Goal: Task Accomplishment & Management: Complete application form

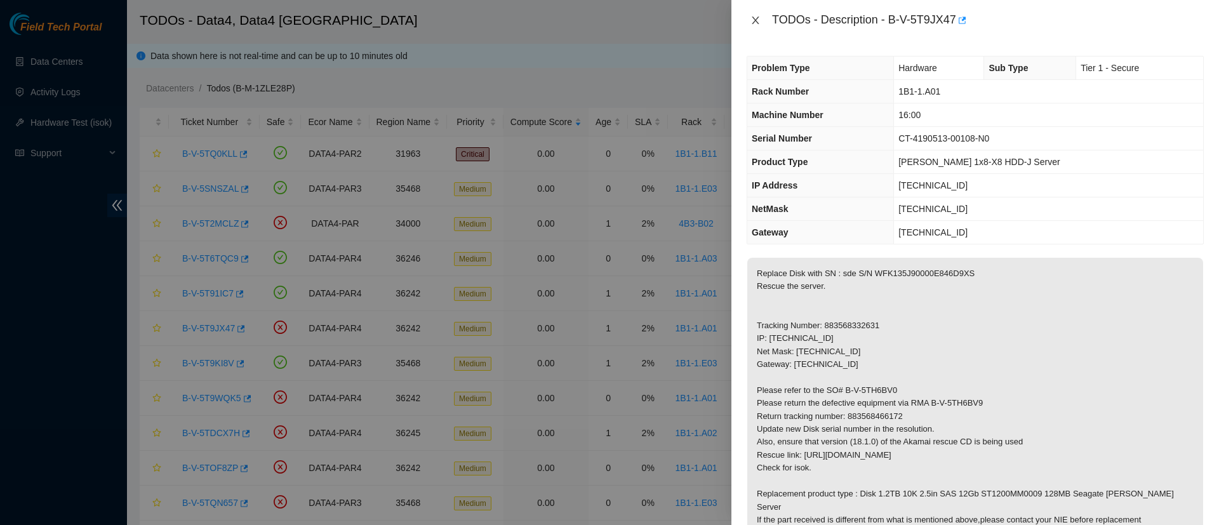
click at [756, 20] on icon "close" at bounding box center [755, 20] width 10 height 10
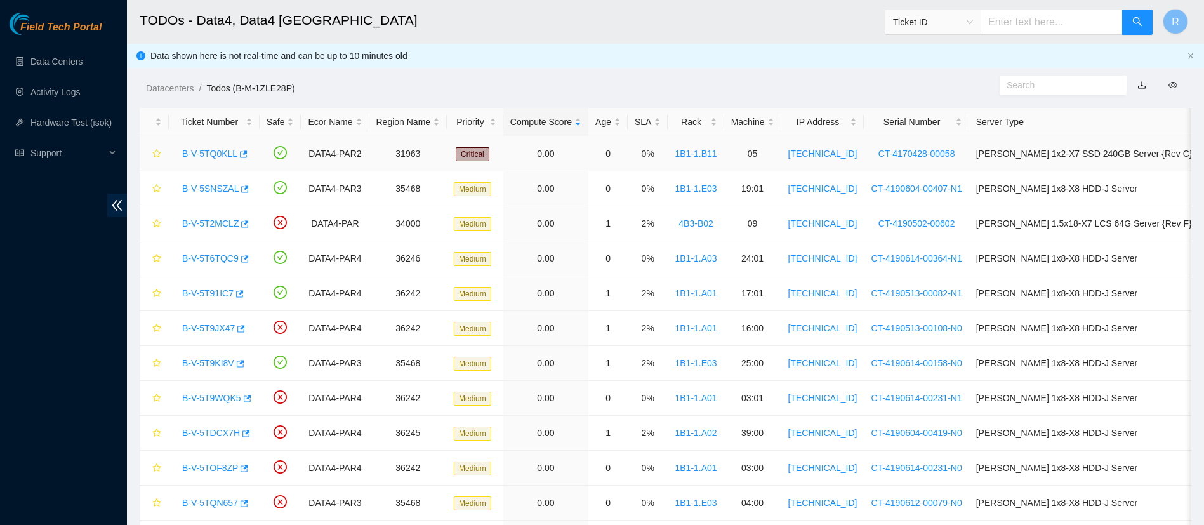
click at [213, 150] on link "B-V-5TQ0KLL" at bounding box center [209, 154] width 55 height 10
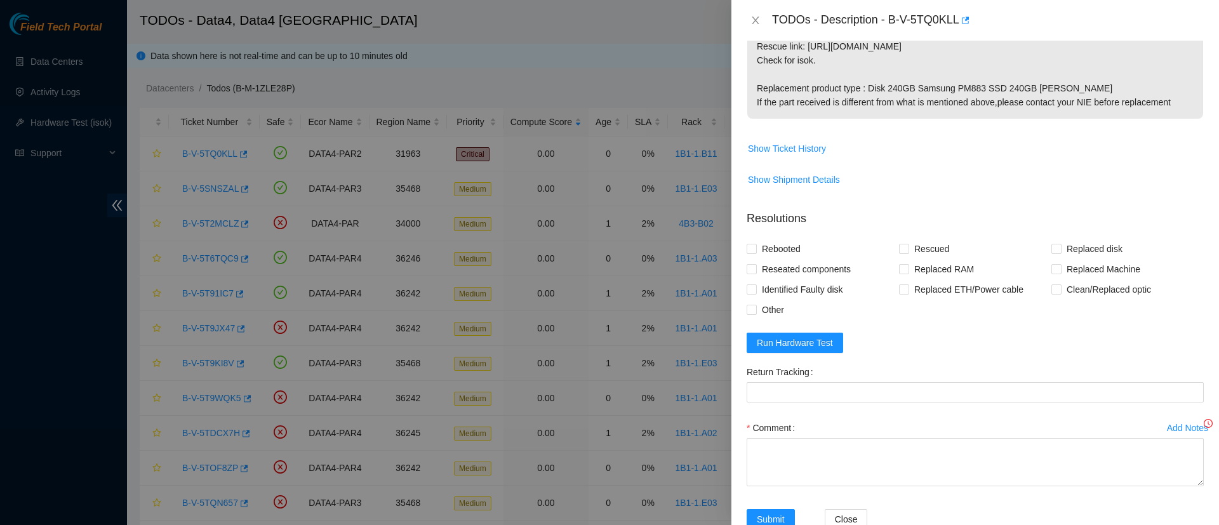
scroll to position [472, 0]
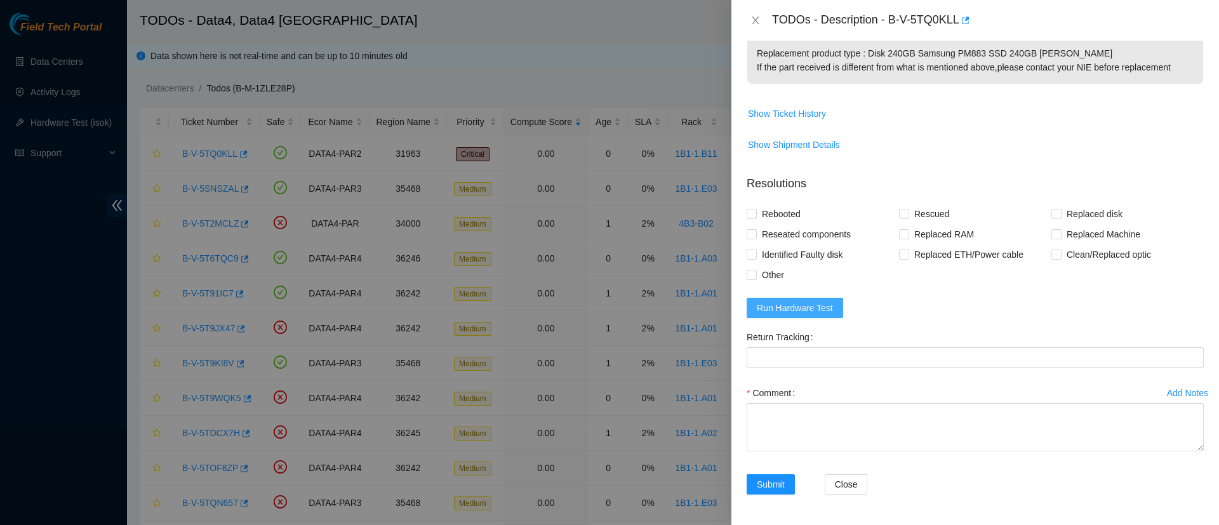
click at [788, 300] on button "Run Hardware Test" at bounding box center [794, 308] width 96 height 20
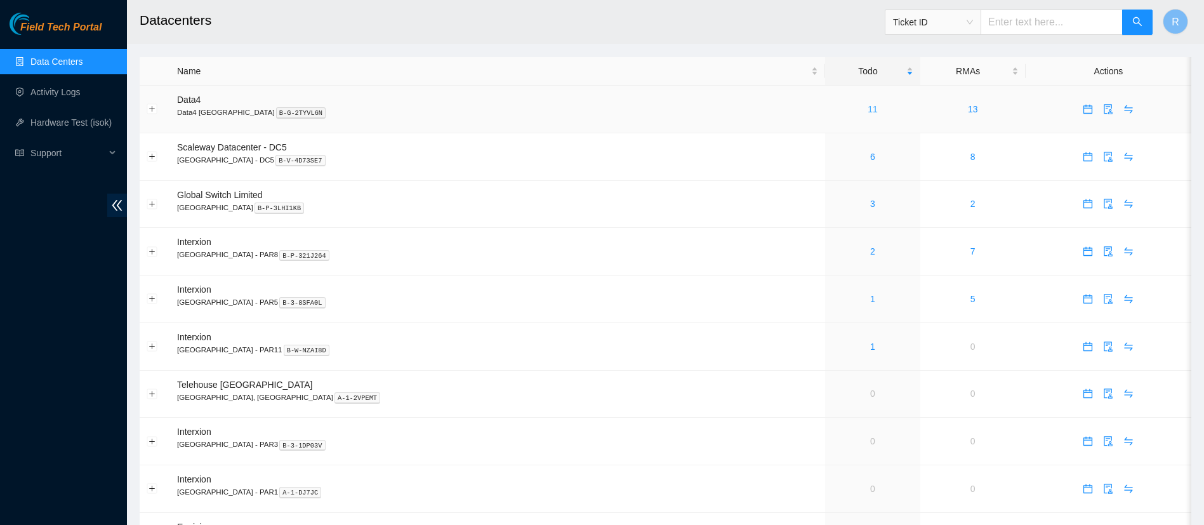
click at [868, 110] on link "11" at bounding box center [873, 109] width 10 height 10
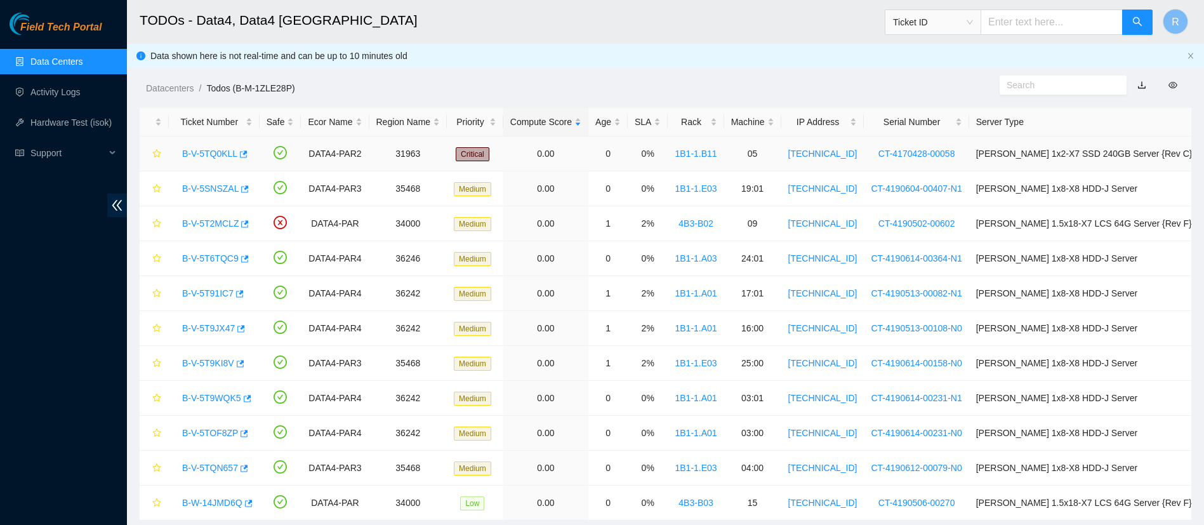
click at [218, 151] on link "B-V-5TQ0KLL" at bounding box center [209, 154] width 55 height 10
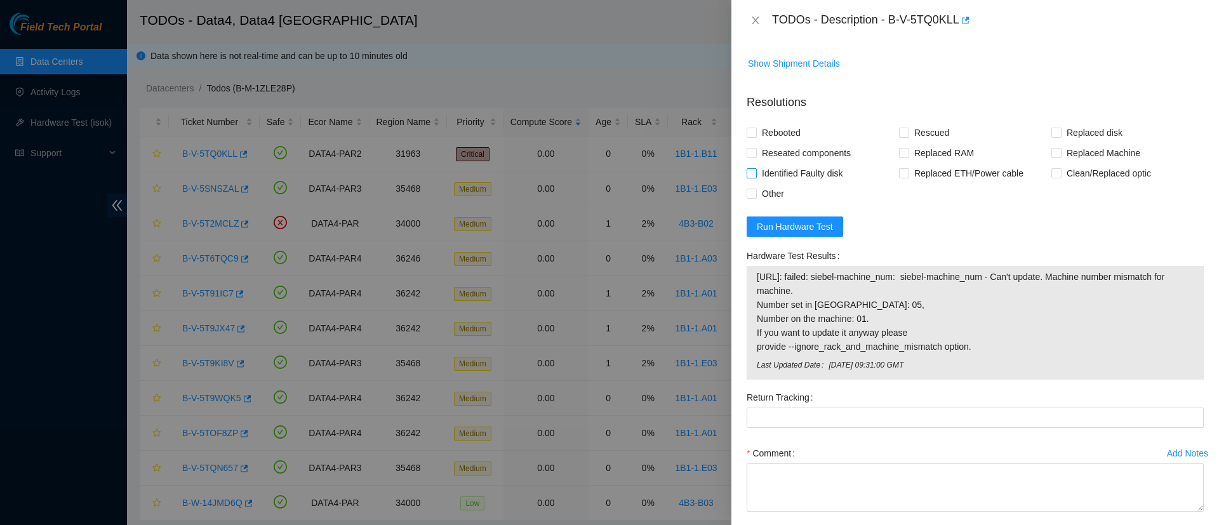
scroll to position [554, 0]
click at [744, 133] on div "Problem Type Hardware Sub Type Disk Rack Number 1B1-1.B11 Machine Number 05 Ser…" at bounding box center [974, 283] width 487 height 484
click at [752, 134] on input "Rebooted" at bounding box center [750, 131] width 9 height 9
checkbox input "true"
click at [900, 135] on input "Rescued" at bounding box center [903, 131] width 9 height 9
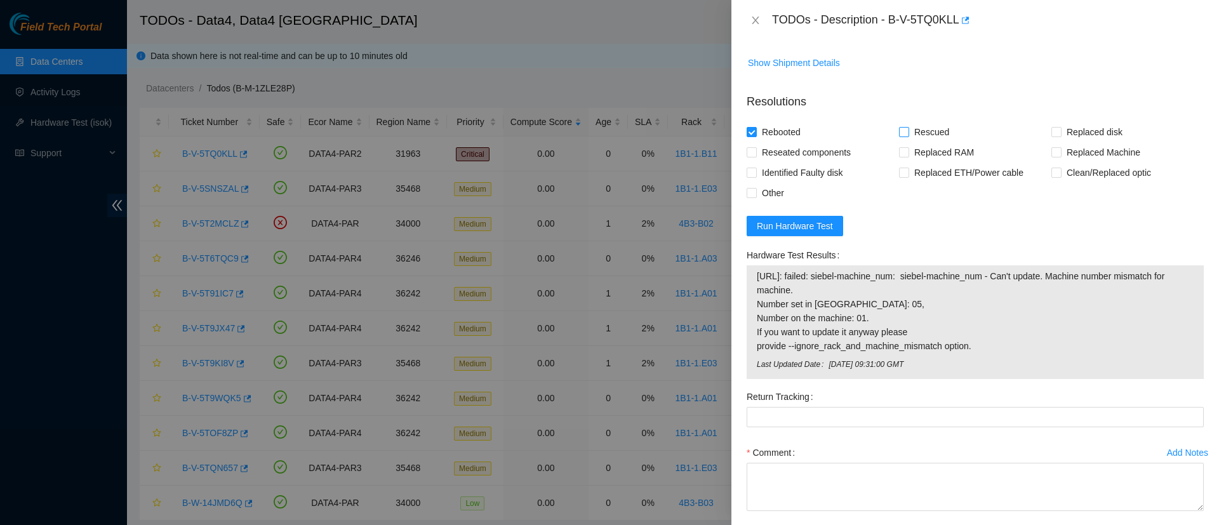
checkbox input "true"
click at [1051, 131] on input "Replaced disk" at bounding box center [1055, 131] width 9 height 9
checkbox input "true"
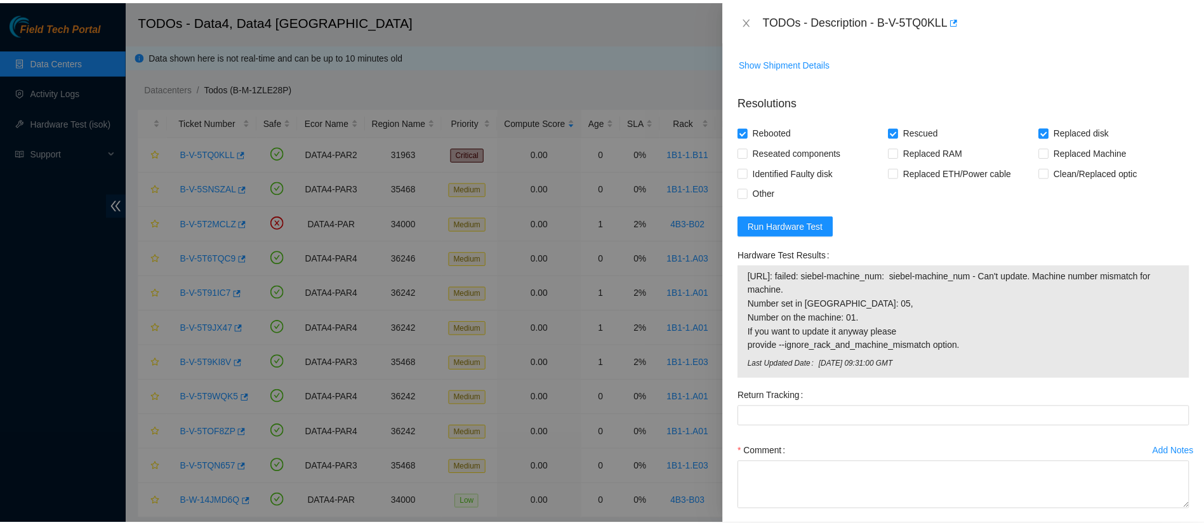
scroll to position [614, 0]
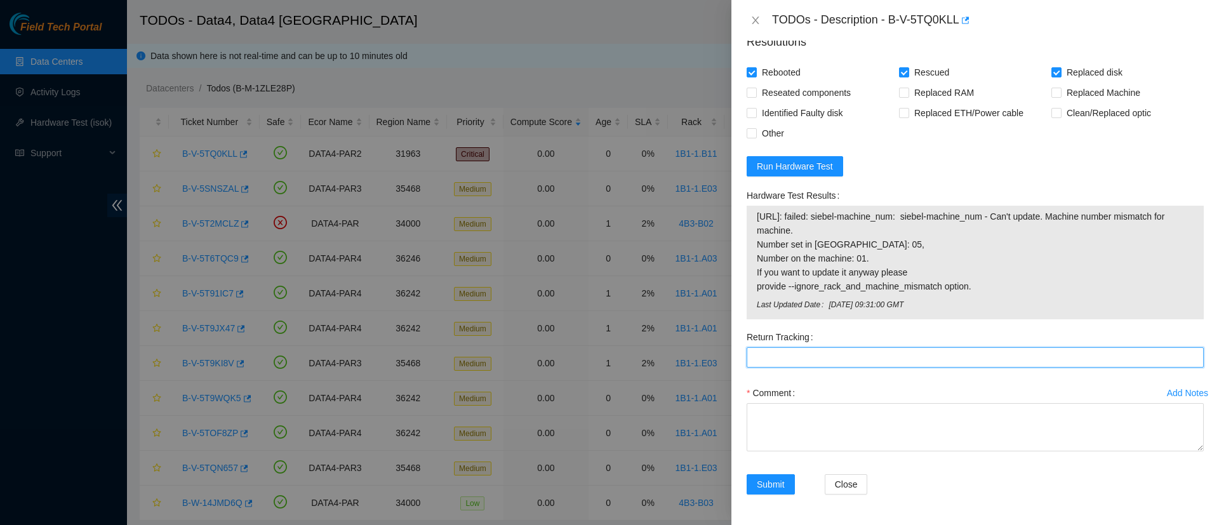
click at [854, 364] on Tracking "Return Tracking" at bounding box center [974, 357] width 457 height 20
paste Tracking "883645518738"
type Tracking "883645518738"
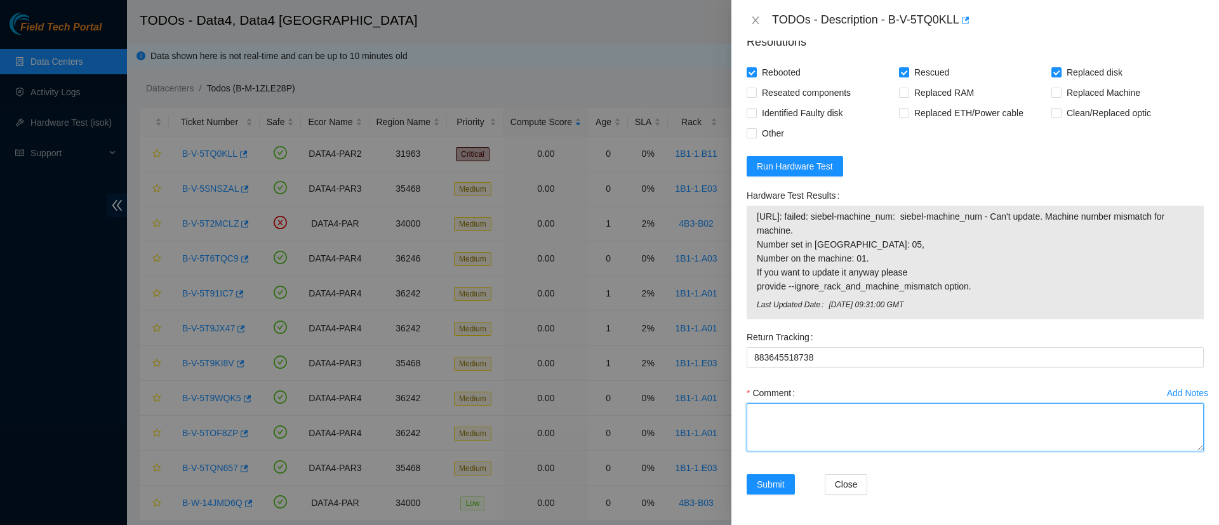
click at [806, 430] on textarea "Comment" at bounding box center [974, 427] width 457 height 48
type textarea "r"
paste textarea "PHYF01860CNY240AGN"
paste textarea "S45RNEE0M110416"
type textarea "Replaced PHYF01860CNY240AGN with S45RNEE0M110416 Correct machine number is 01, …"
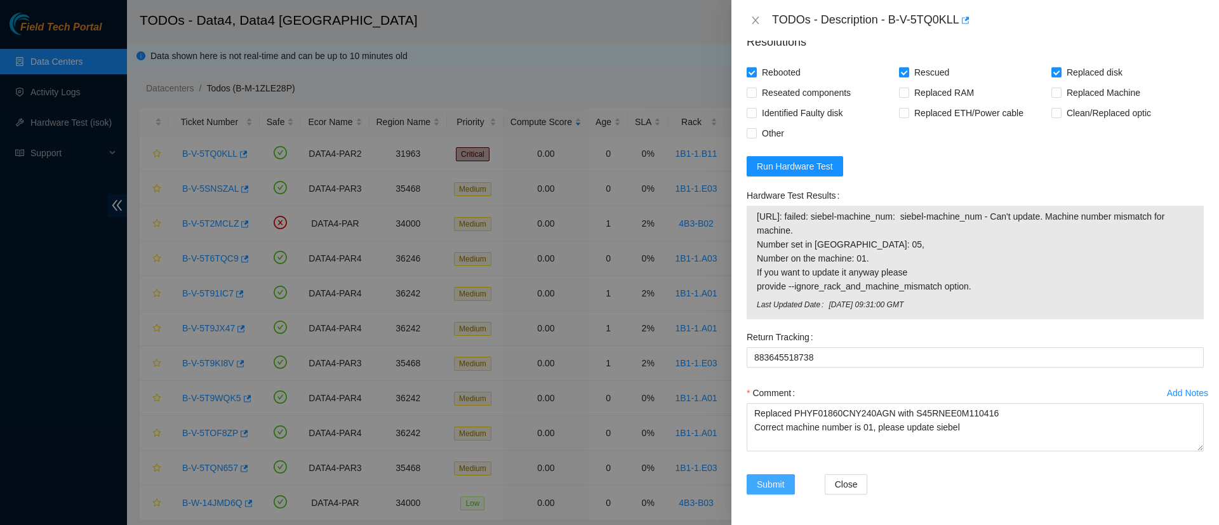
click at [765, 475] on button "Submit" at bounding box center [770, 484] width 48 height 20
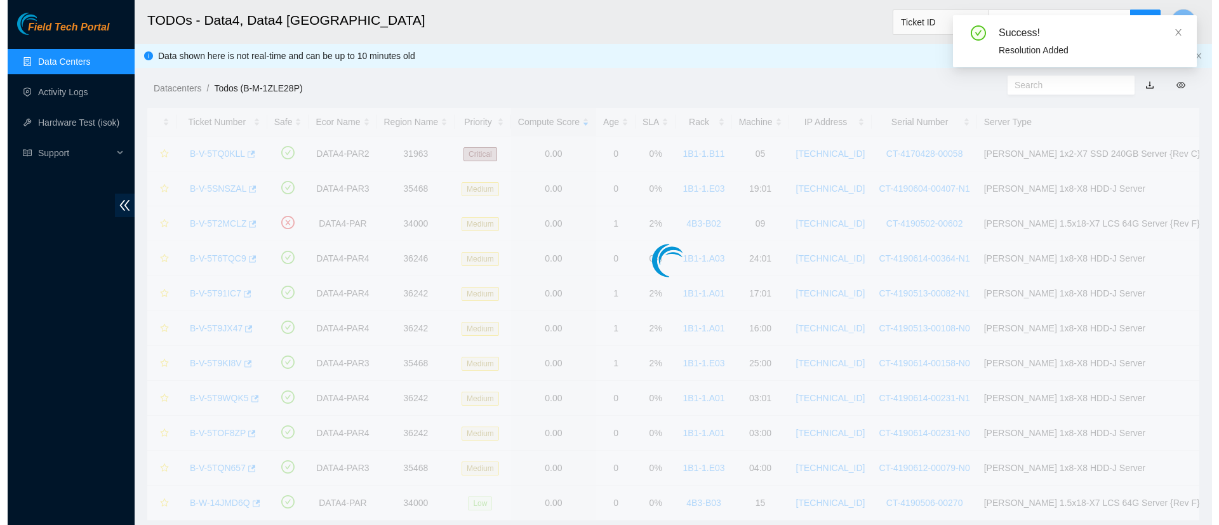
scroll to position [337, 0]
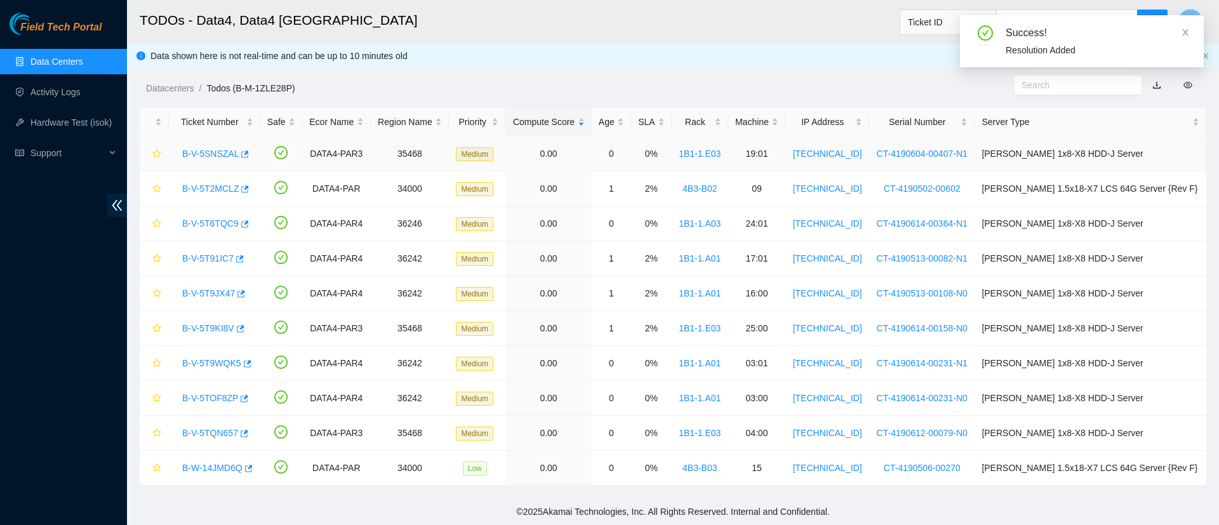
click at [209, 155] on link "B-V-5SNSZAL" at bounding box center [210, 154] width 56 height 10
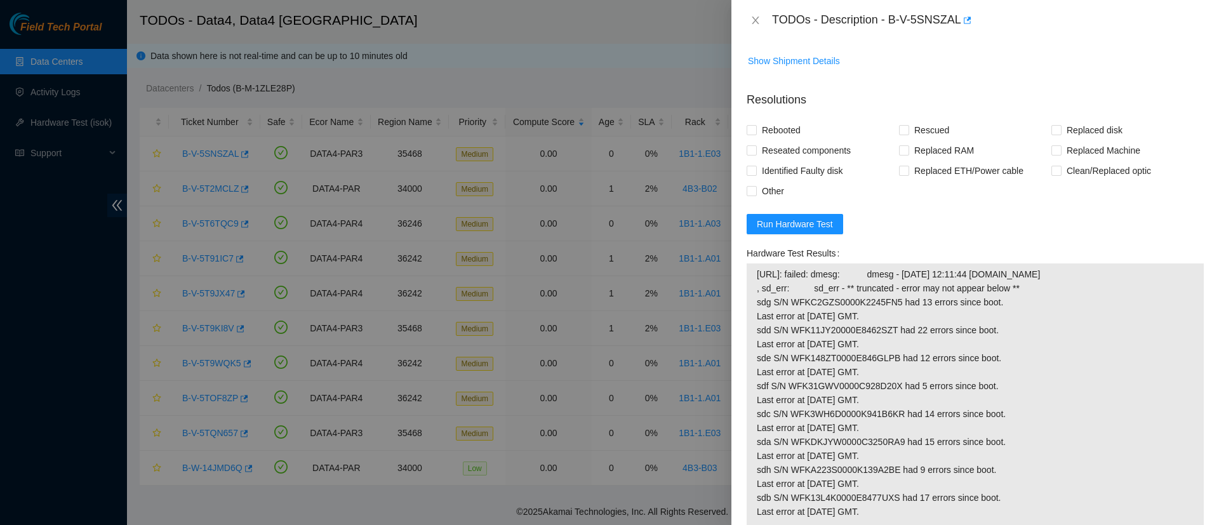
scroll to position [809, 0]
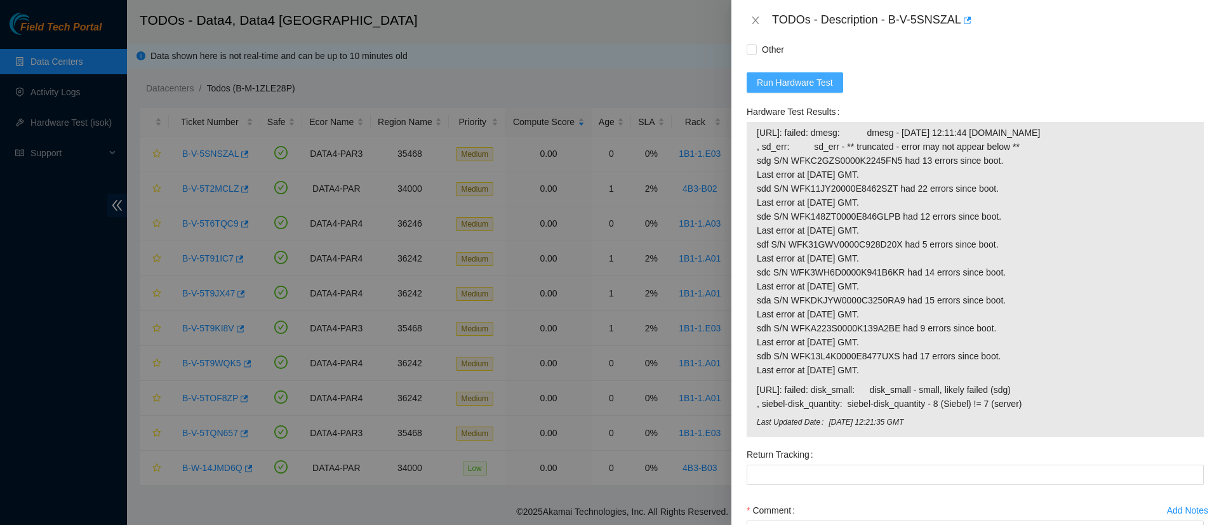
click at [802, 89] on span "Run Hardware Test" at bounding box center [794, 83] width 76 height 14
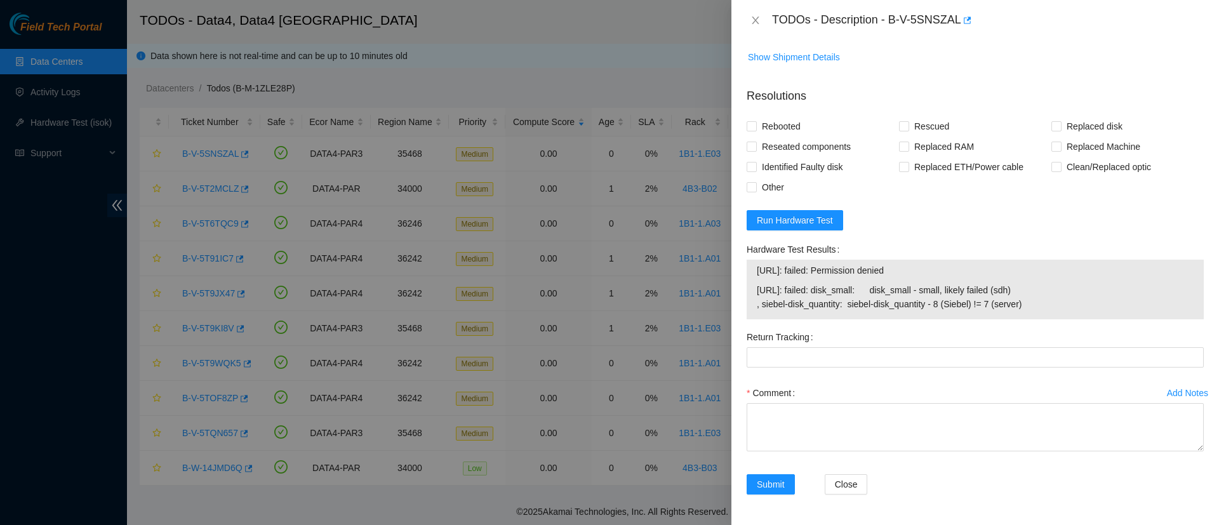
scroll to position [692, 0]
click at [792, 227] on span "Run Hardware Test" at bounding box center [794, 220] width 76 height 14
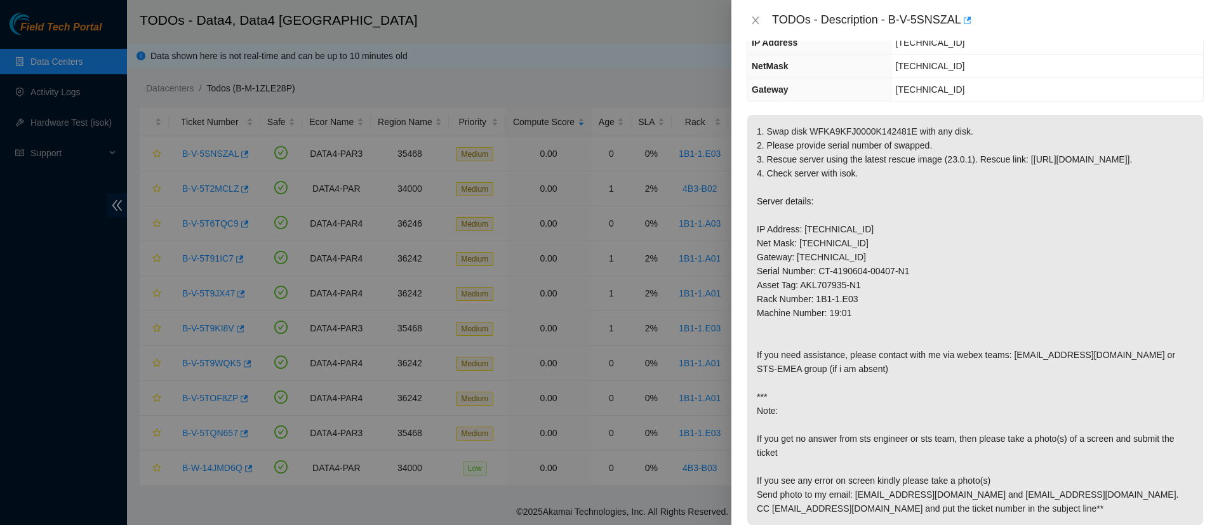
scroll to position [668, 0]
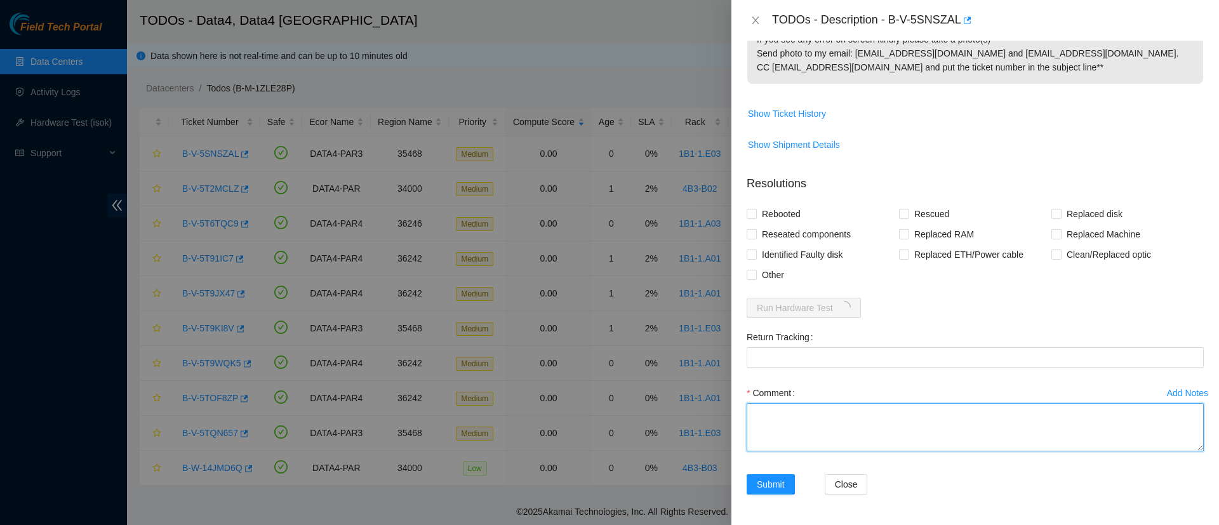
click at [815, 424] on textarea "Comment" at bounding box center [974, 427] width 457 height 48
paste textarea "Swapped WFKA9KFJ0000K142481E with WFK0VP6C"
type textarea "Swapped WFKA9KFJ0000K142481E with WFK0VP6C"
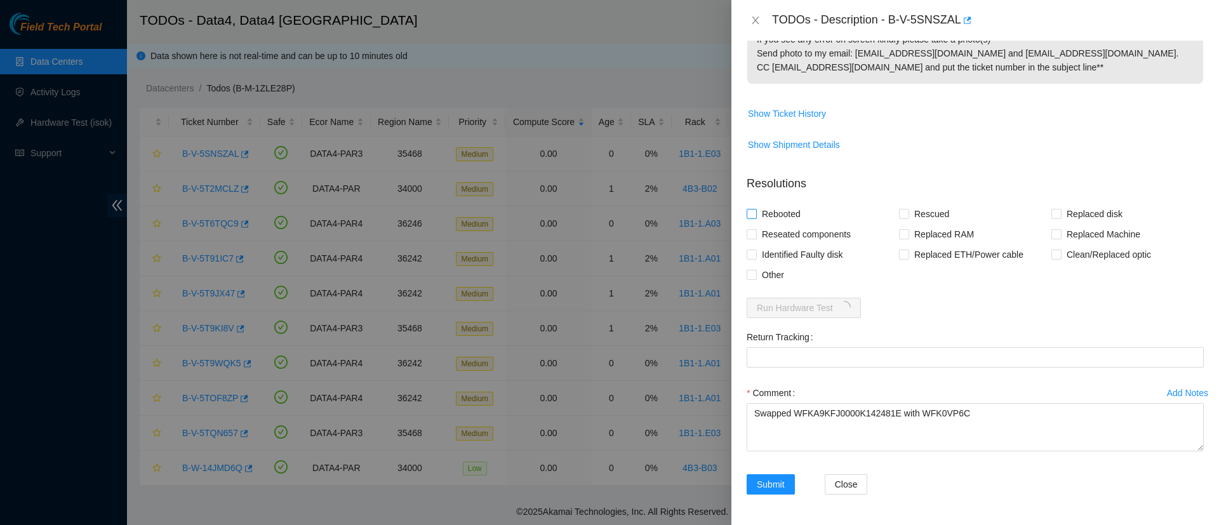
click at [753, 207] on label "Rebooted" at bounding box center [775, 214] width 59 height 20
click at [753, 209] on input "Rebooted" at bounding box center [750, 213] width 9 height 9
checkbox input "true"
click at [899, 209] on input "Rescued" at bounding box center [903, 213] width 9 height 9
checkbox input "true"
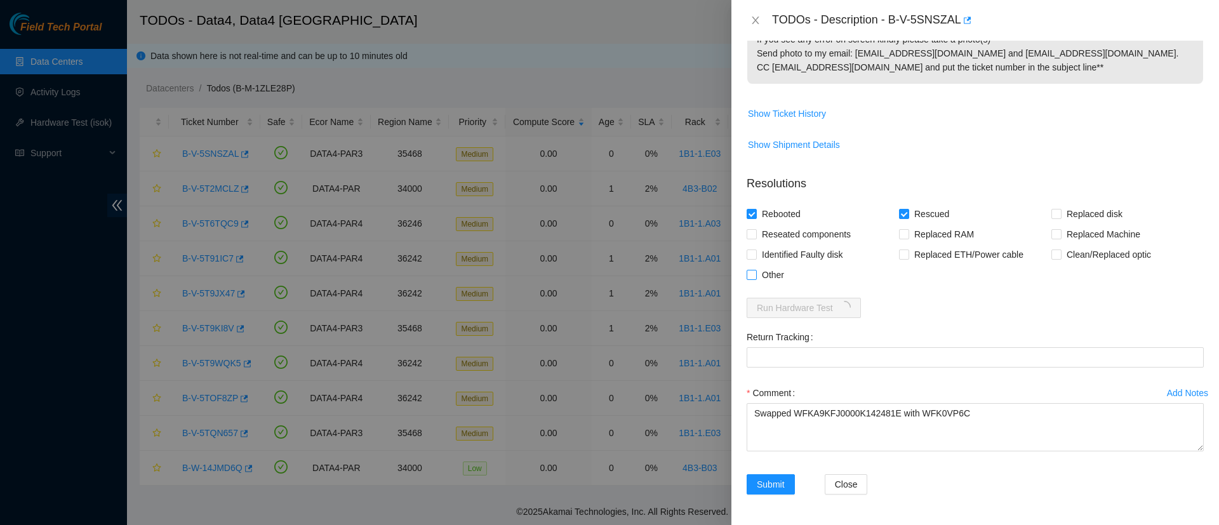
click at [751, 280] on label "Other" at bounding box center [767, 275] width 43 height 20
click at [751, 279] on input "Other" at bounding box center [750, 274] width 9 height 9
checkbox input "true"
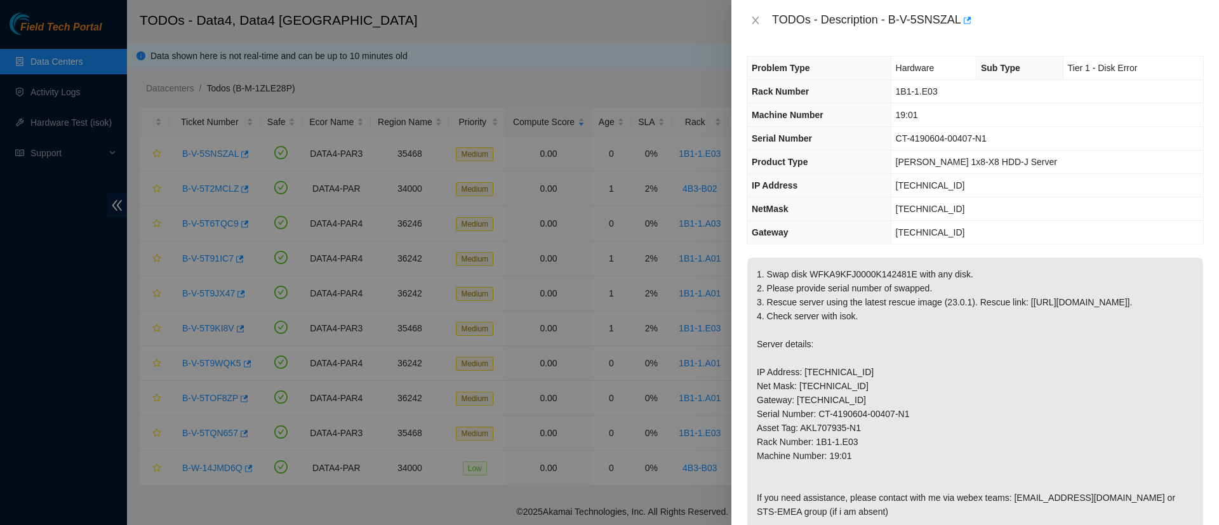
scroll to position [755, 0]
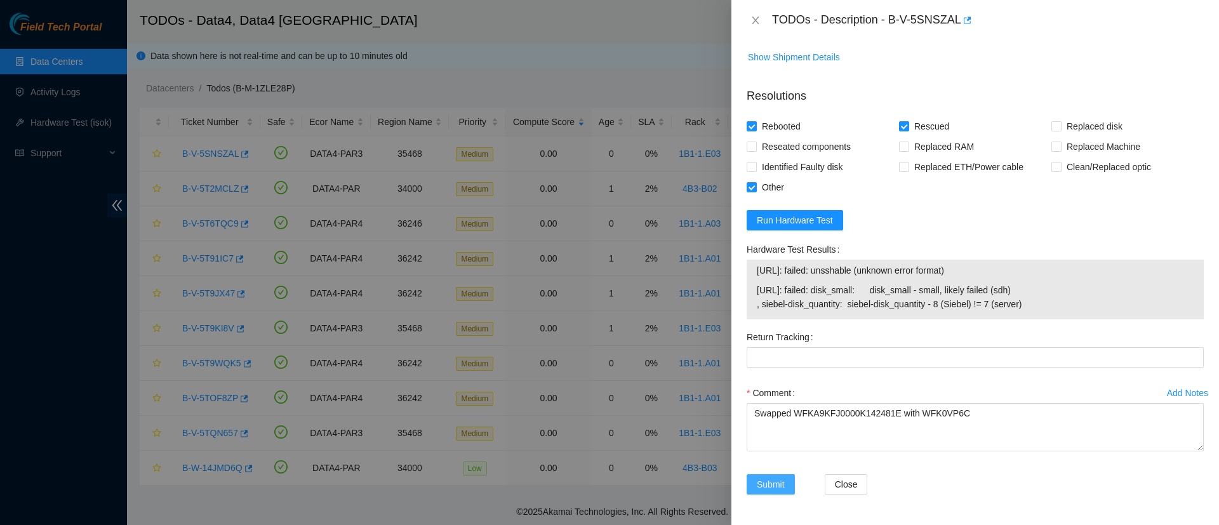
click at [782, 492] on button "Submit" at bounding box center [770, 484] width 48 height 20
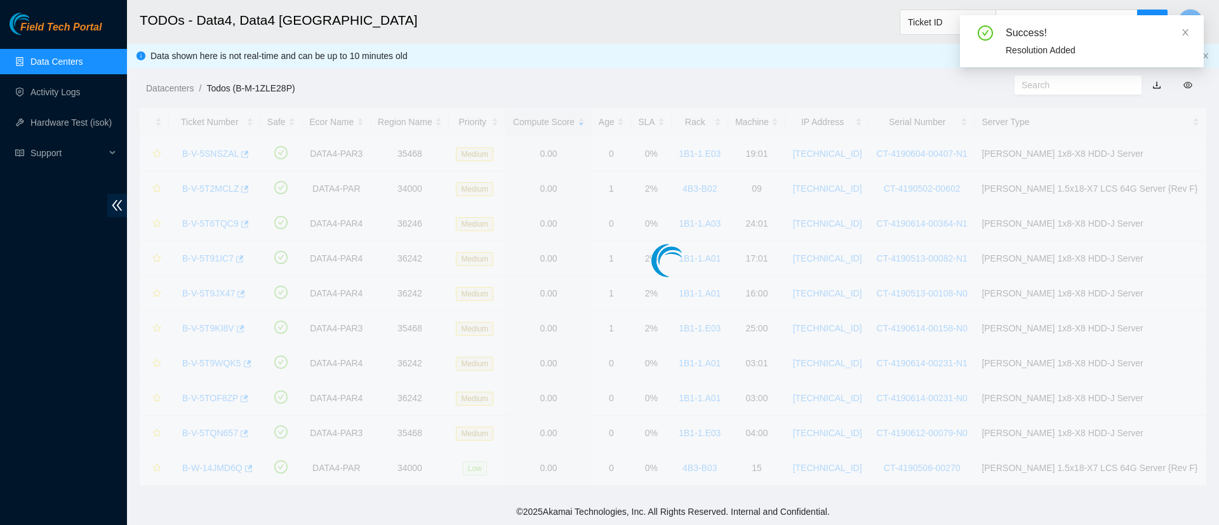
scroll to position [313, 0]
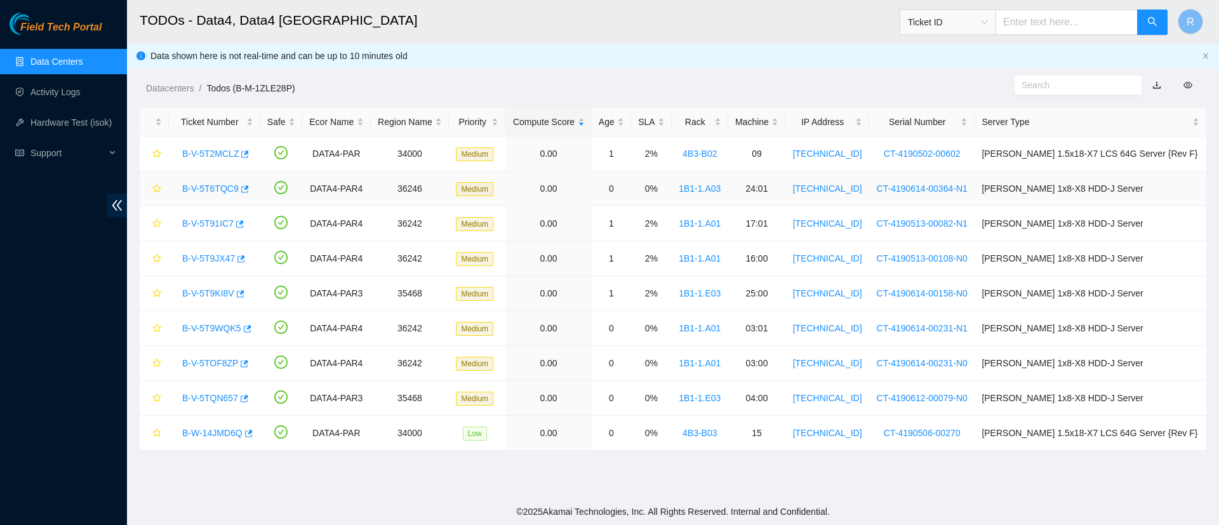
click at [211, 184] on link "B-V-5T6TQC9" at bounding box center [210, 188] width 56 height 10
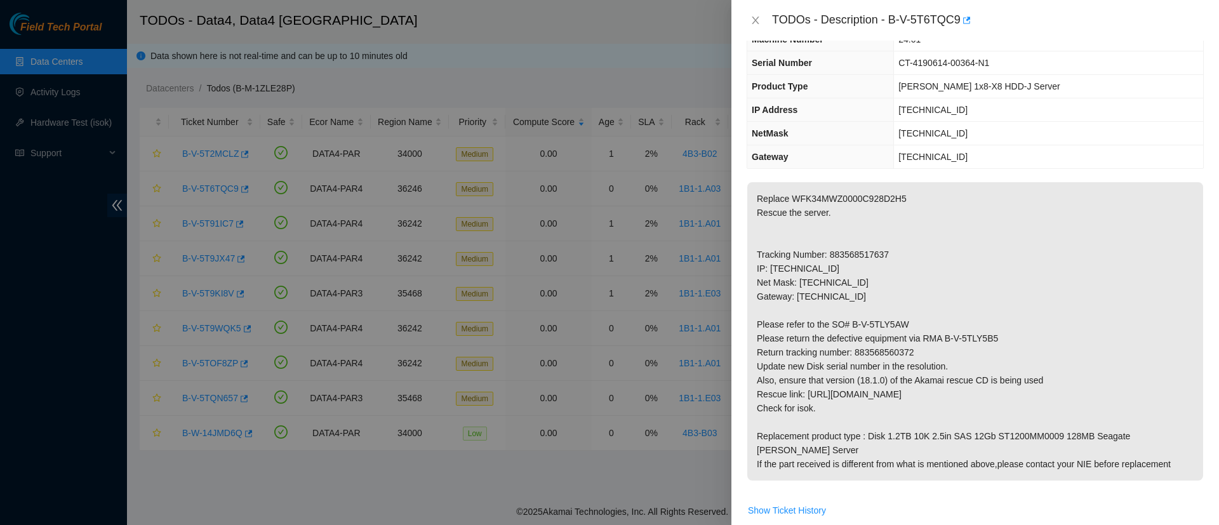
scroll to position [458, 0]
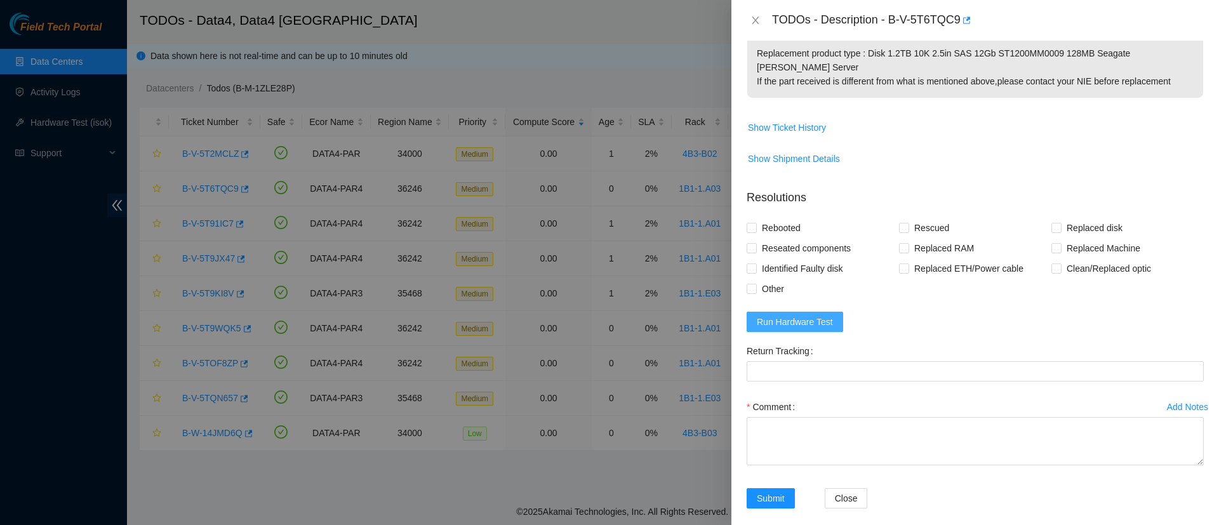
click at [795, 315] on span "Run Hardware Test" at bounding box center [794, 322] width 76 height 14
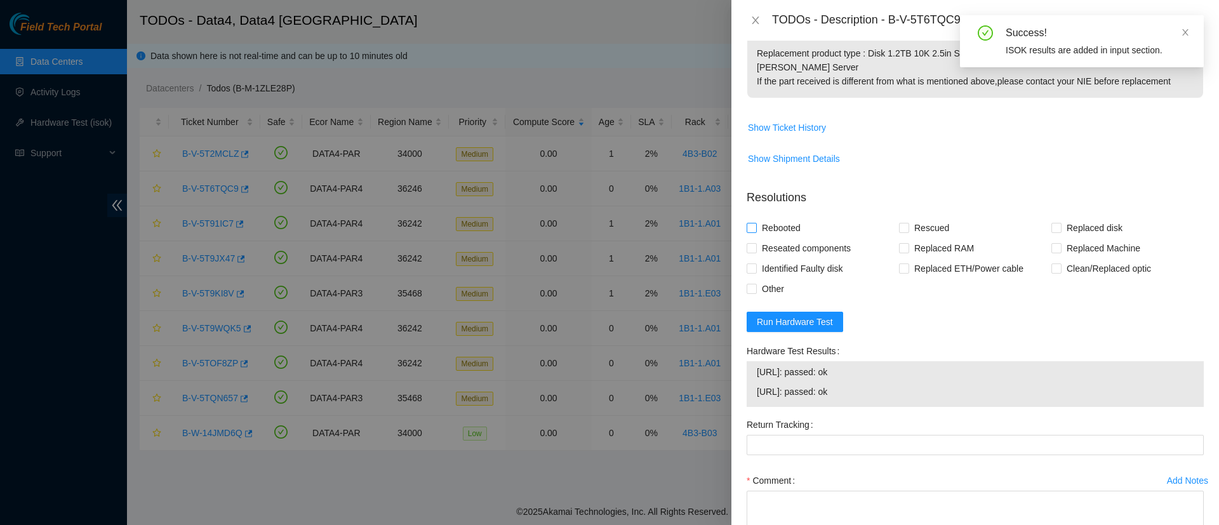
click at [759, 218] on span "Rebooted" at bounding box center [780, 228] width 49 height 20
click at [755, 223] on input "Rebooted" at bounding box center [750, 227] width 9 height 9
checkbox input "true"
click at [900, 223] on input "Rescued" at bounding box center [903, 227] width 9 height 9
checkbox input "true"
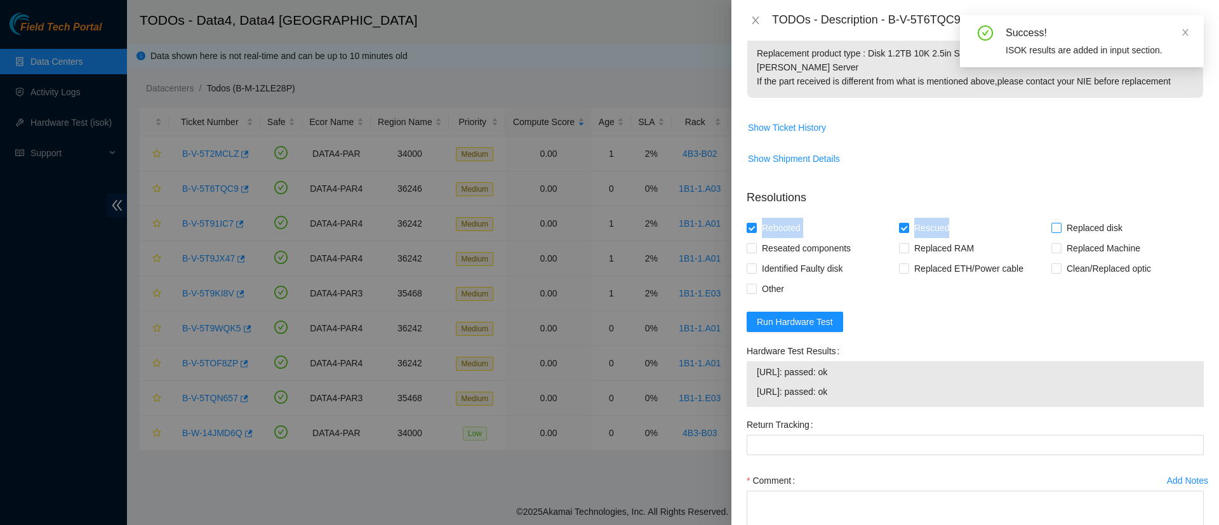
click at [1045, 213] on form "Resolutions Rebooted Rescued Replaced disk Reseated components Replaced RAM Rep…" at bounding box center [974, 388] width 457 height 418
click at [1051, 223] on input "Replaced disk" at bounding box center [1055, 227] width 9 height 9
checkbox input "true"
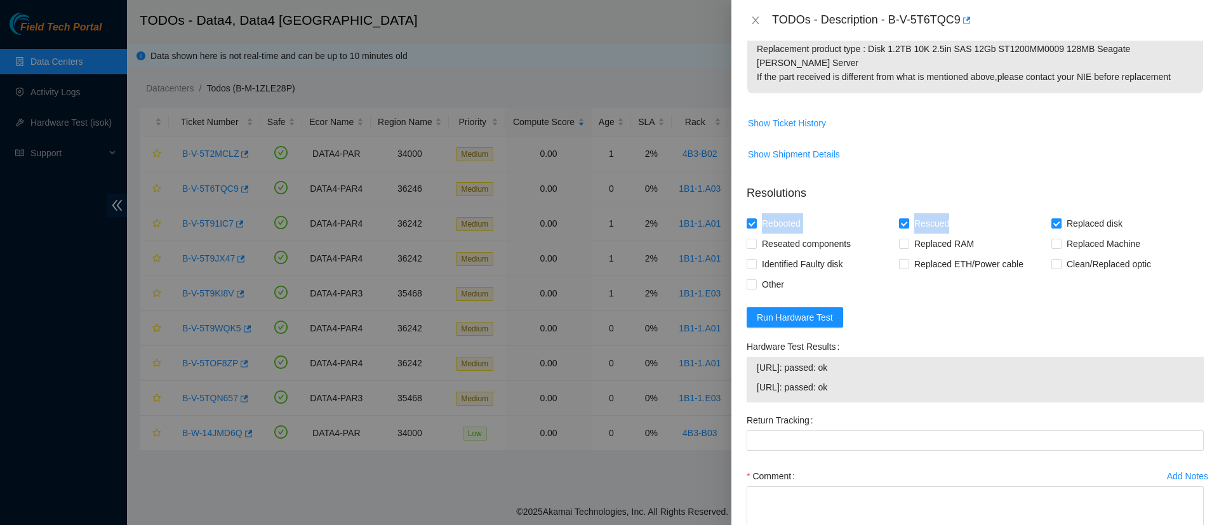
scroll to position [532, 0]
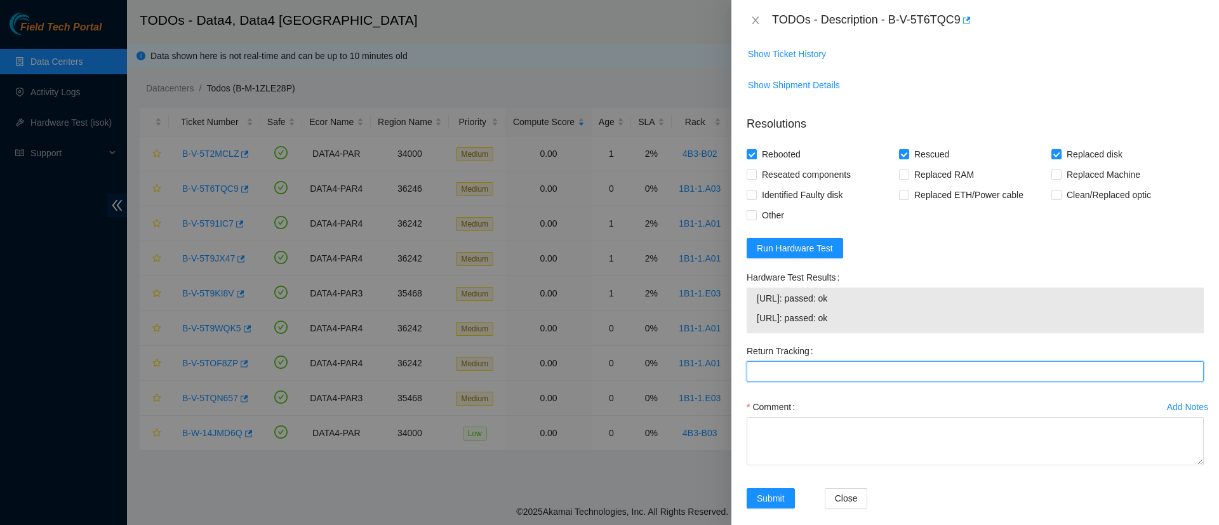
click at [785, 361] on Tracking "Return Tracking" at bounding box center [974, 371] width 457 height 20
paste Tracking "883568560372"
type Tracking "883568560372"
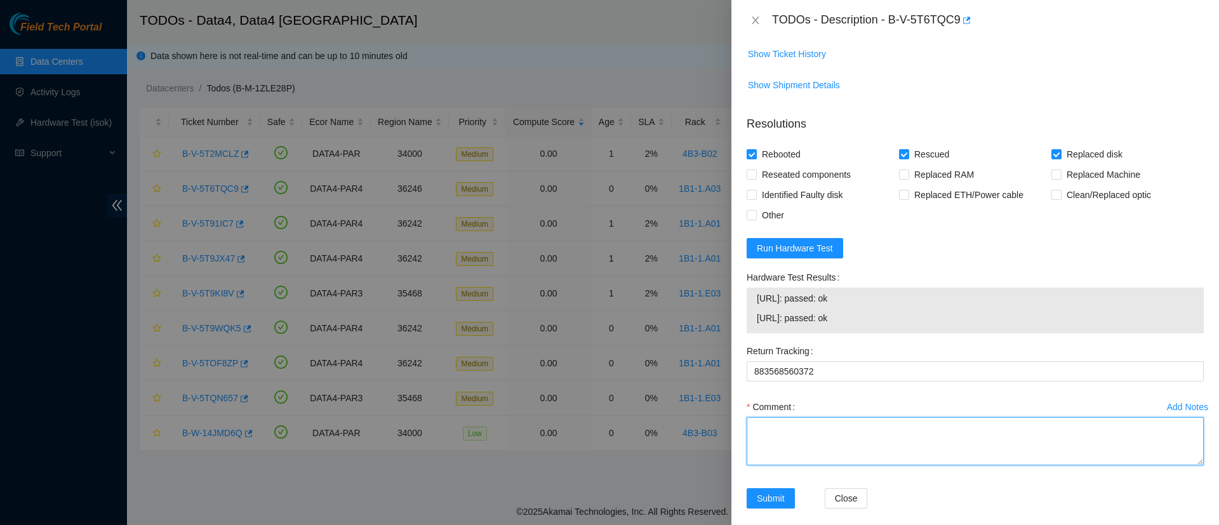
click at [772, 450] on textarea "Comment" at bounding box center [974, 441] width 457 height 48
paste textarea "WFK34MWZ0000C928D2H5"
paste textarea "WFKA9JVM"
type textarea "Replaced WFK34MWZ0000C928D2H5 with WFKA9JVM"
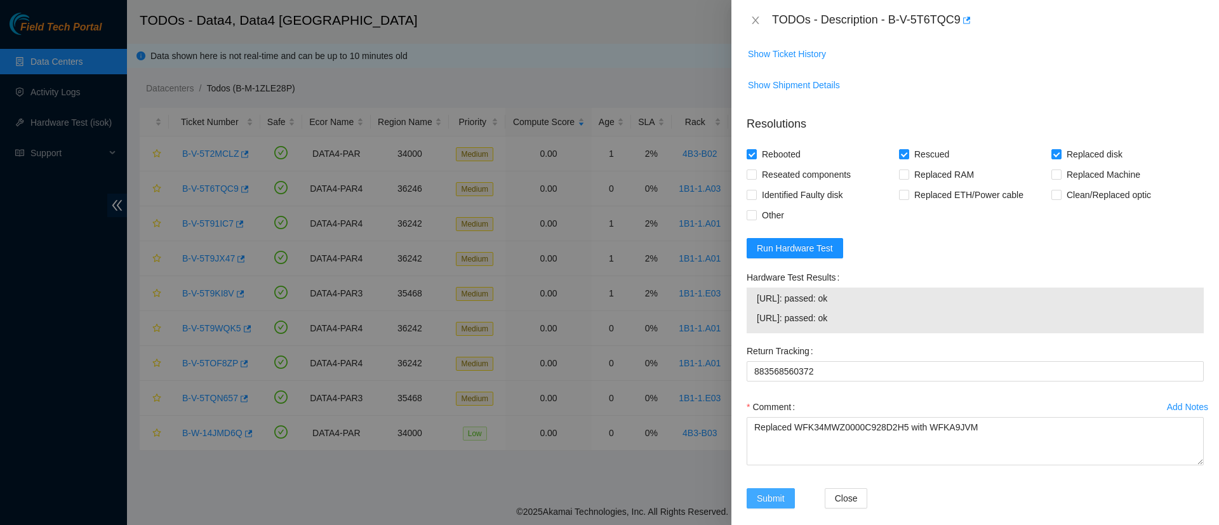
click at [771, 491] on span "Submit" at bounding box center [770, 498] width 28 height 14
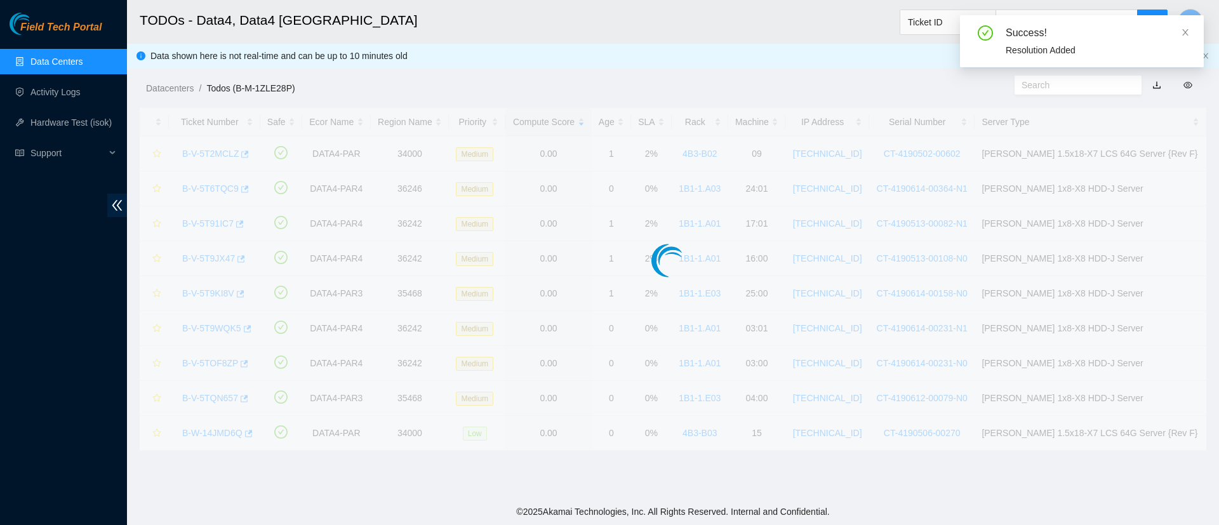
scroll to position [299, 0]
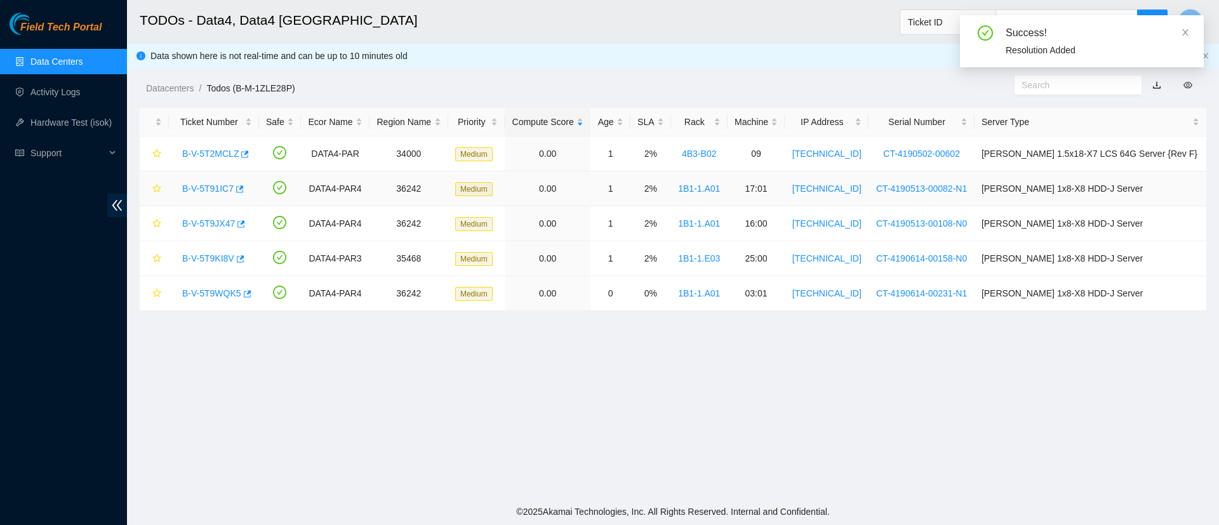
click at [204, 180] on div "B-V-5T91IC7" at bounding box center [214, 188] width 76 height 20
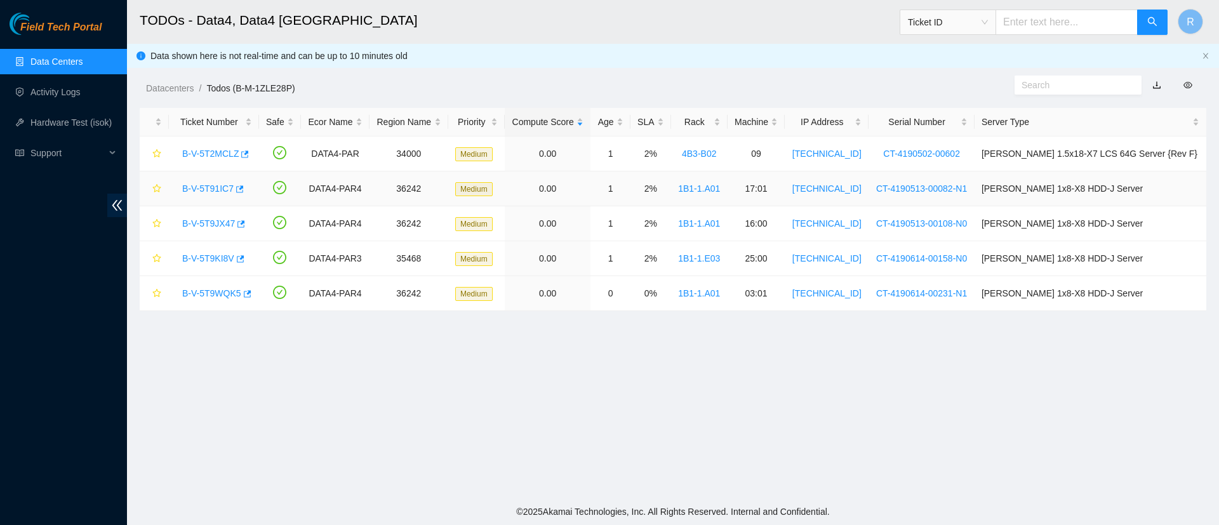
click at [203, 184] on link "B-V-5T91IC7" at bounding box center [207, 188] width 51 height 10
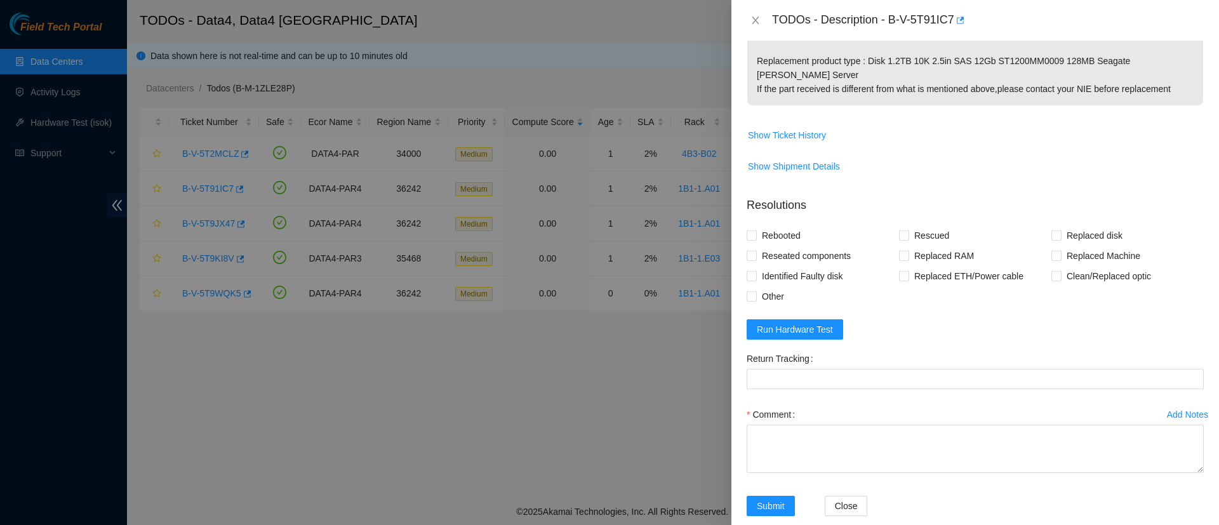
scroll to position [453, 0]
click at [779, 320] on span "Run Hardware Test" at bounding box center [794, 327] width 76 height 14
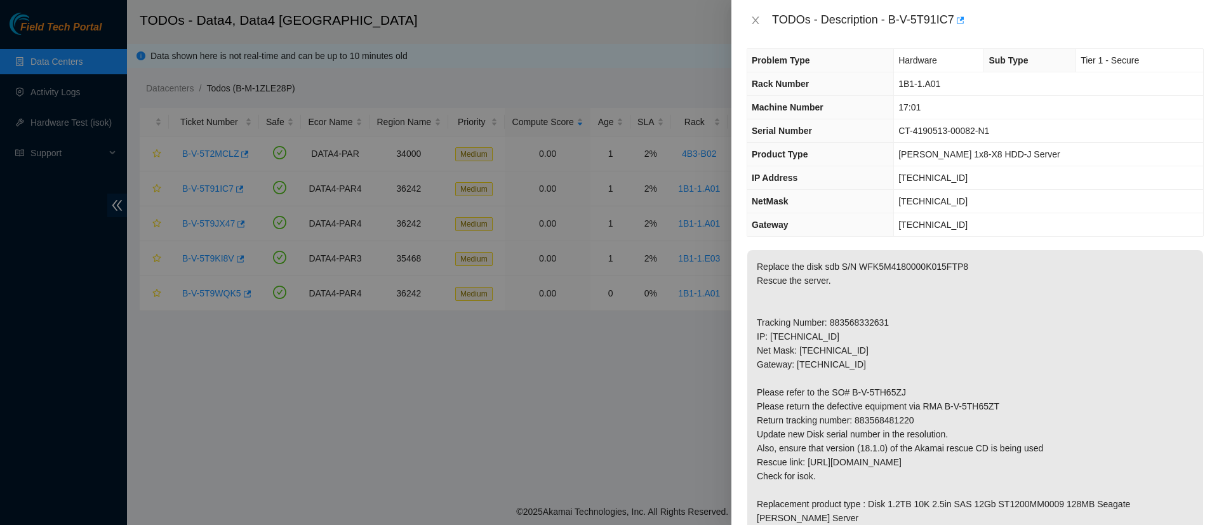
scroll to position [7, 0]
drag, startPoint x: 956, startPoint y: 177, endPoint x: 889, endPoint y: 177, distance: 67.3
click at [889, 177] on tr "IP Address 2.21.132.197" at bounding box center [975, 178] width 456 height 23
copy tr "2.21.132.197"
click at [756, 22] on icon "close" at bounding box center [755, 20] width 10 height 10
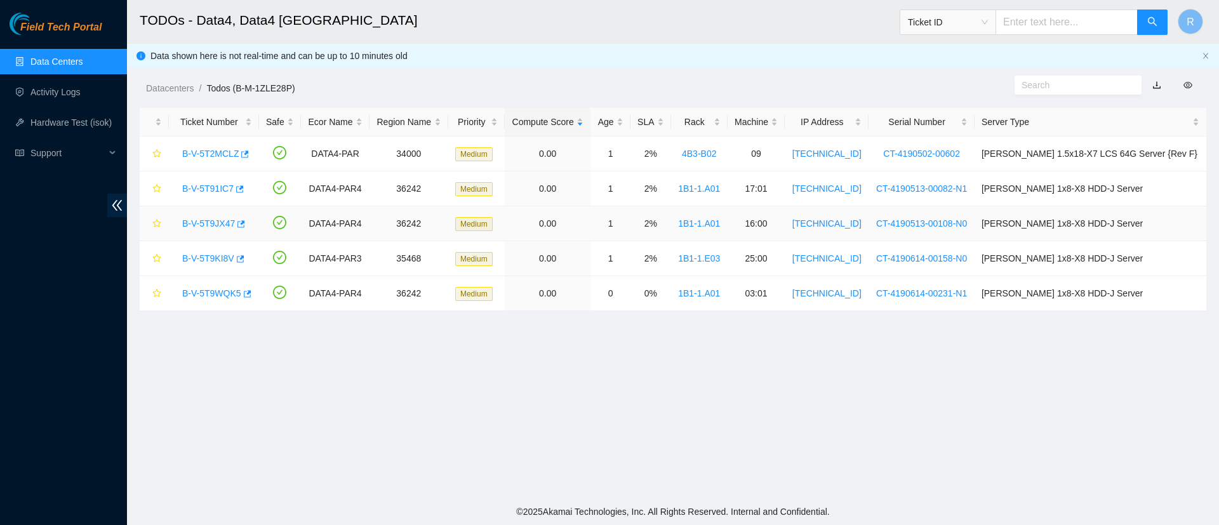
click at [214, 219] on link "B-V-5T9JX47" at bounding box center [208, 223] width 53 height 10
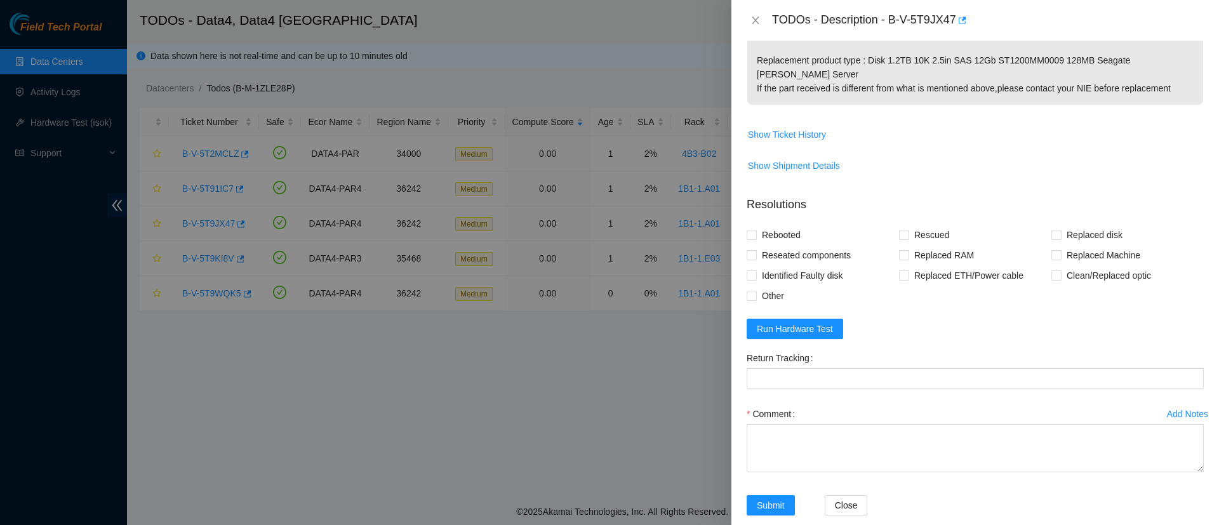
scroll to position [454, 0]
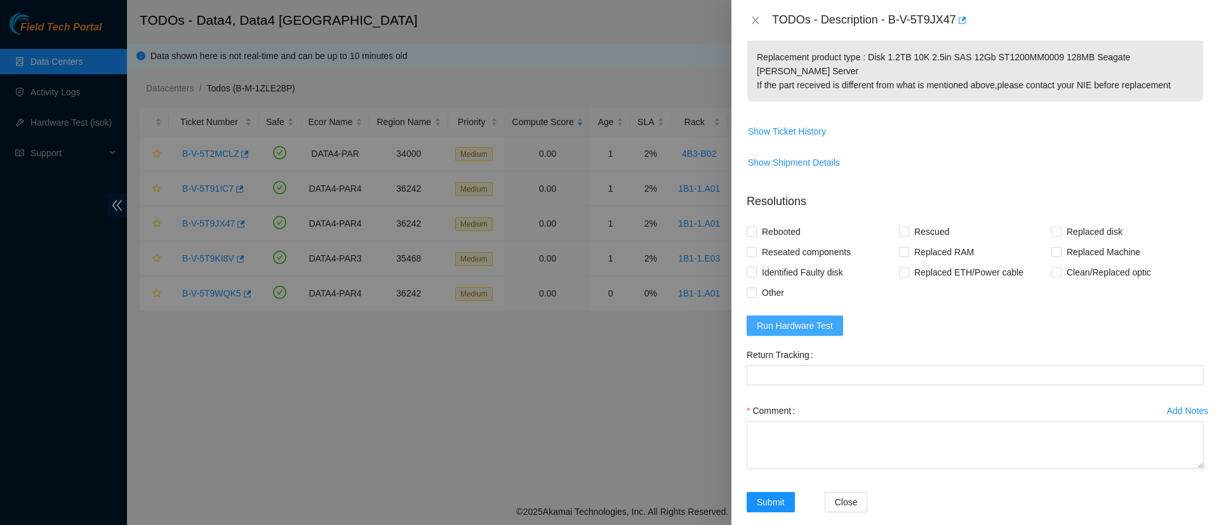
click at [794, 319] on span "Run Hardware Test" at bounding box center [794, 326] width 76 height 14
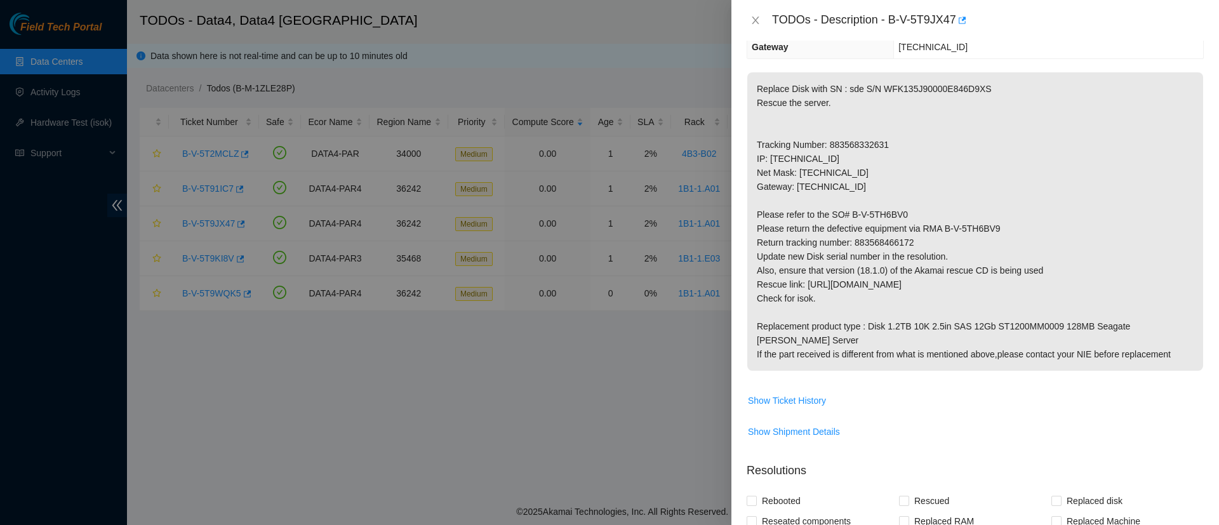
scroll to position [0, 0]
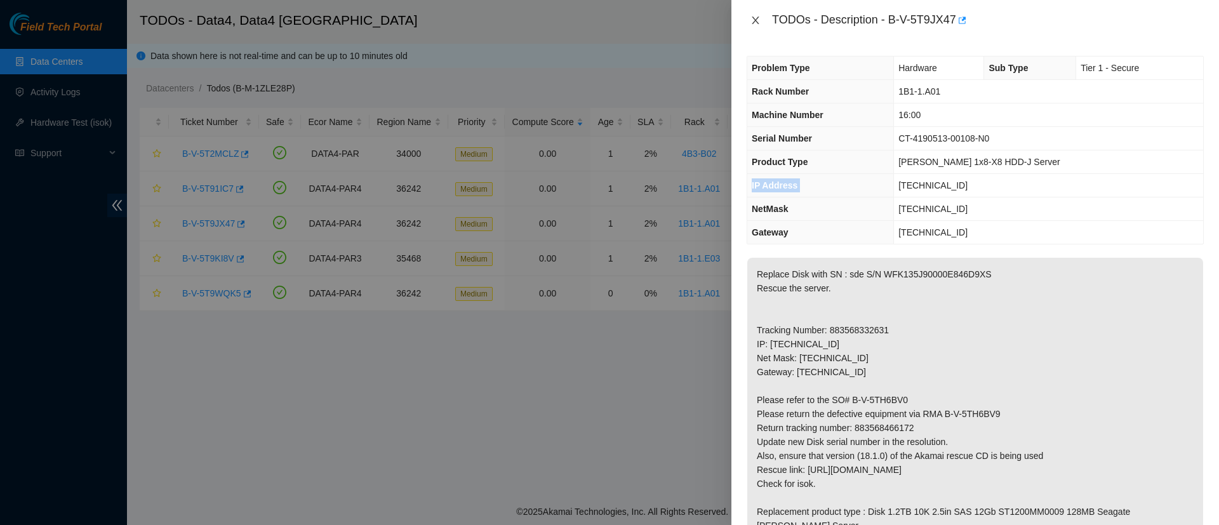
click at [755, 20] on icon "close" at bounding box center [754, 21] width 7 height 8
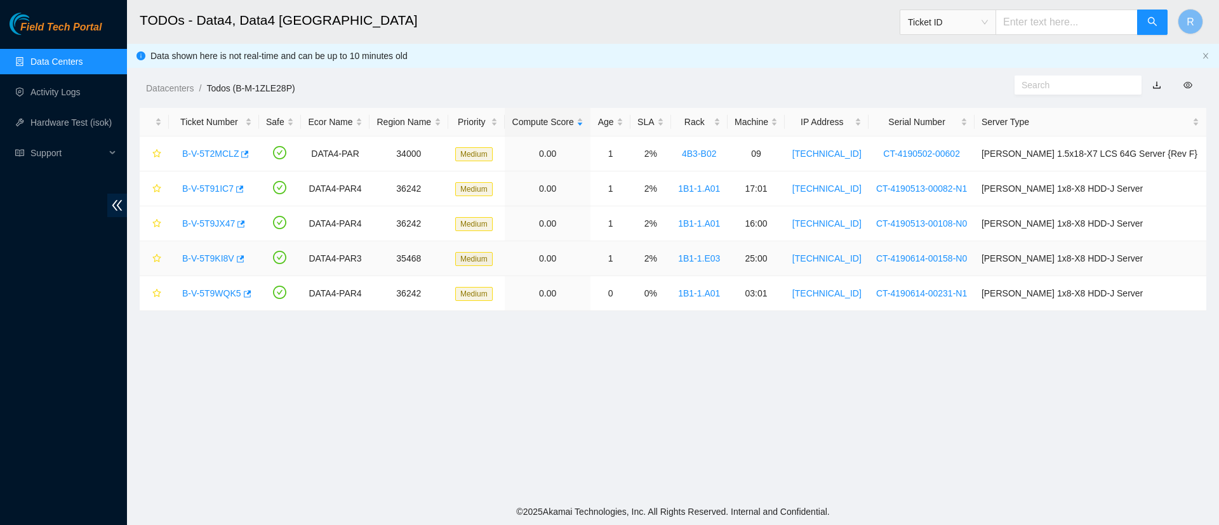
click at [206, 261] on link "B-V-5T9KI8V" at bounding box center [208, 258] width 52 height 10
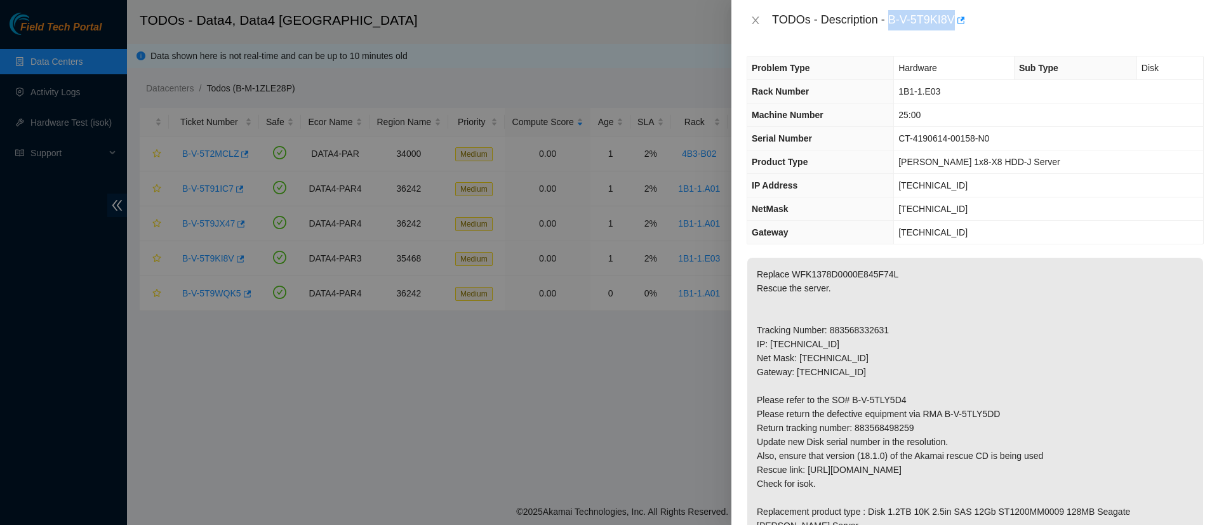
drag, startPoint x: 888, startPoint y: 13, endPoint x: 953, endPoint y: 20, distance: 65.7
click at [953, 20] on div "TODOs - Description - B-V-5T9KI8V" at bounding box center [988, 20] width 432 height 20
copy div "B-V-5T9KI8V"
click at [855, 267] on p "Replace WFK1378D0000E845F74L Rescue the server. Tracking Number: 883568332631 I…" at bounding box center [975, 407] width 456 height 298
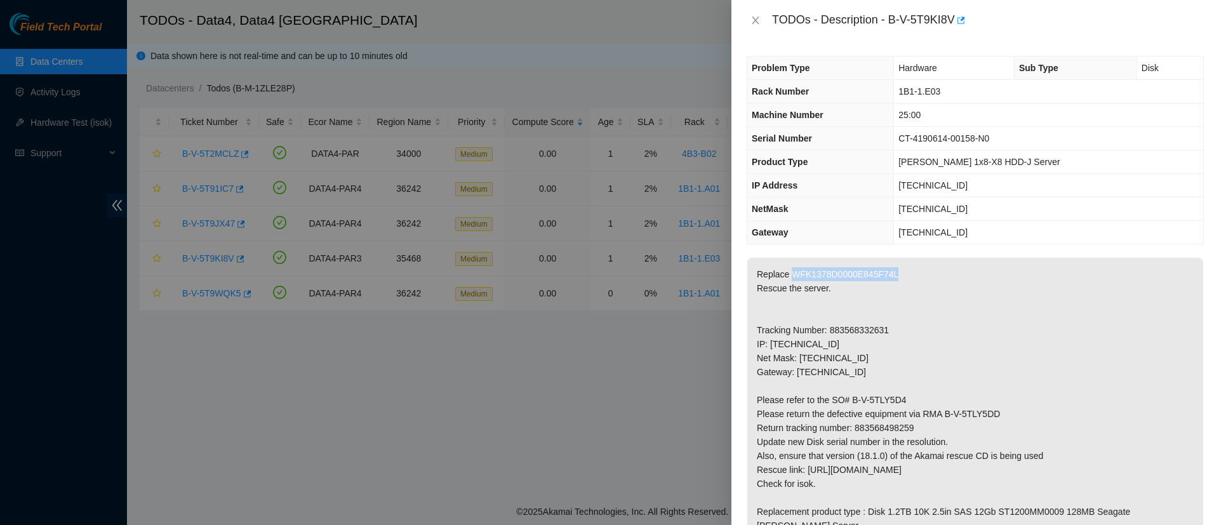
copy p "WFK1378D0000E845F74L"
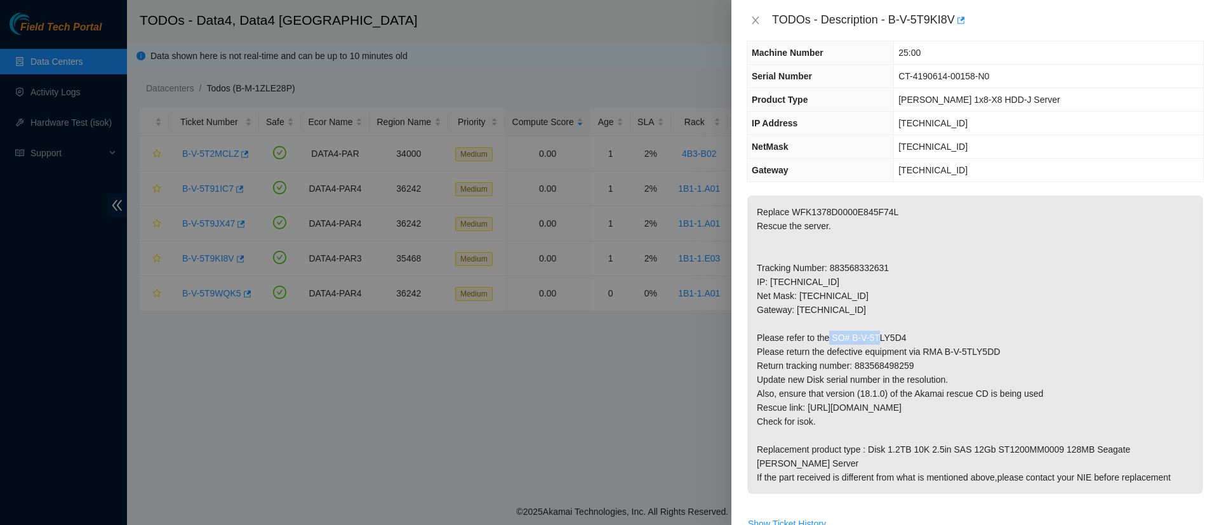
drag, startPoint x: 909, startPoint y: 338, endPoint x: 849, endPoint y: 336, distance: 60.3
click at [849, 336] on p "Replace WFK1378D0000E845F74L Rescue the server. Tracking Number: 883568332631 I…" at bounding box center [975, 344] width 456 height 298
copy p "B-V-5TLY5D4"
drag, startPoint x: 1000, startPoint y: 348, endPoint x: 944, endPoint y: 353, distance: 56.0
click at [944, 353] on p "Replace WFK1378D0000E845F74L Rescue the server. Tracking Number: 883568332631 I…" at bounding box center [975, 344] width 456 height 298
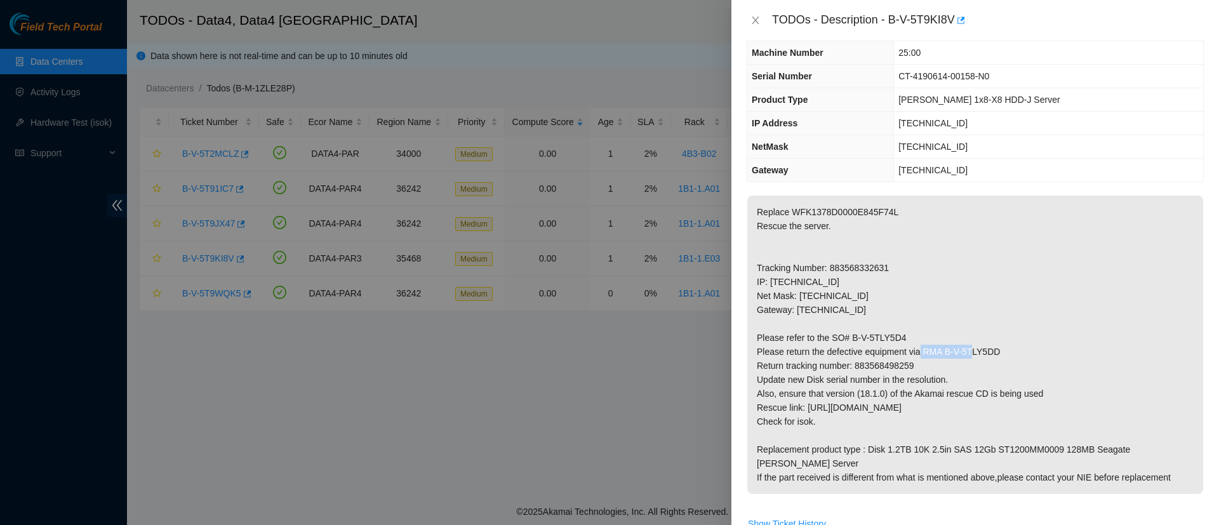
copy p "B-V-5TLY5DD"
click at [944, 353] on p "Replace WFK1378D0000E845F74L Rescue the server. Tracking Number: 883568332631 I…" at bounding box center [975, 344] width 456 height 298
click at [885, 365] on p "Replace WFK1378D0000E845F74L Rescue the server. Tracking Number: 883568332631 I…" at bounding box center [975, 344] width 456 height 298
copy p "883568498259"
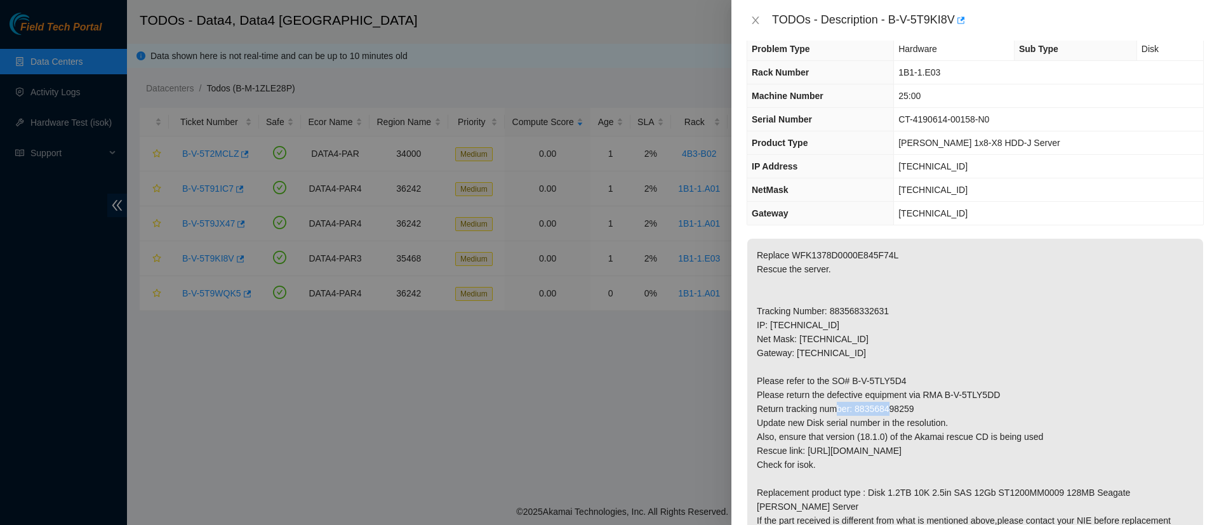
scroll to position [0, 0]
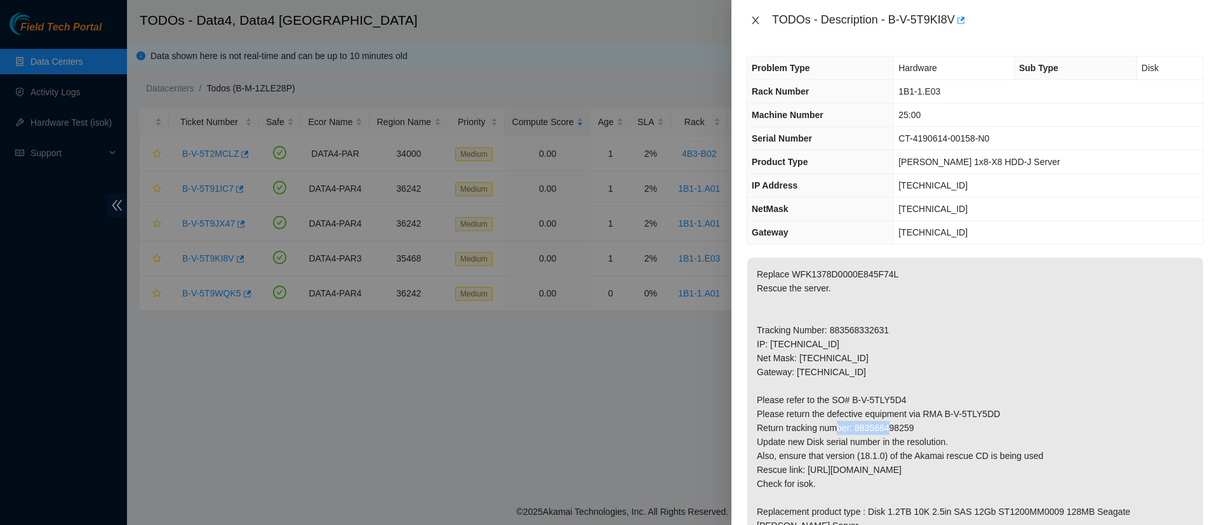
click at [753, 18] on icon "close" at bounding box center [755, 20] width 10 height 10
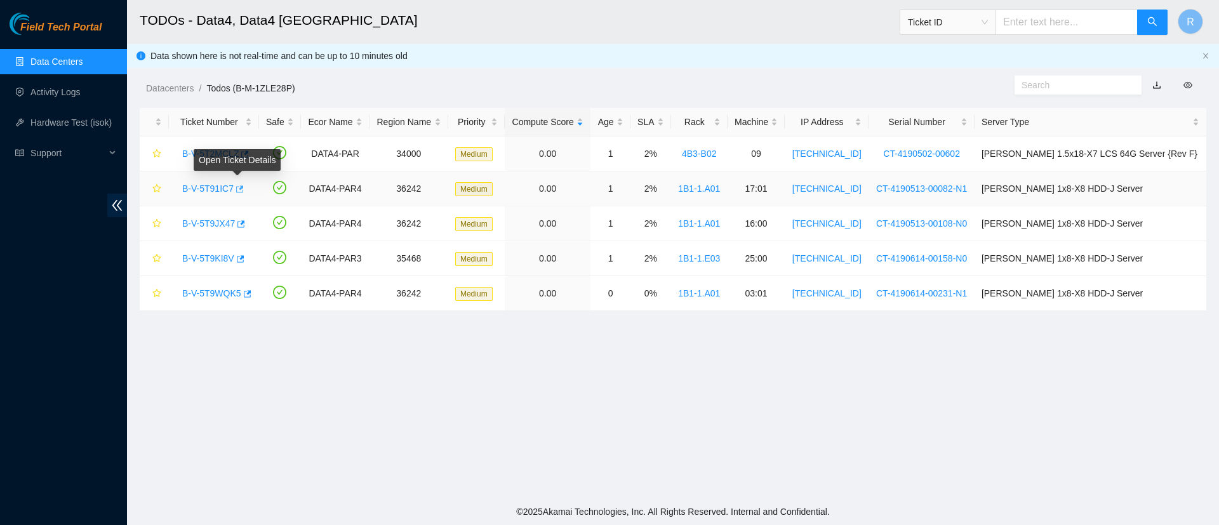
click at [234, 186] on button "button" at bounding box center [239, 189] width 10 height 20
click at [213, 188] on link "B-V-5T91IC7" at bounding box center [207, 188] width 51 height 10
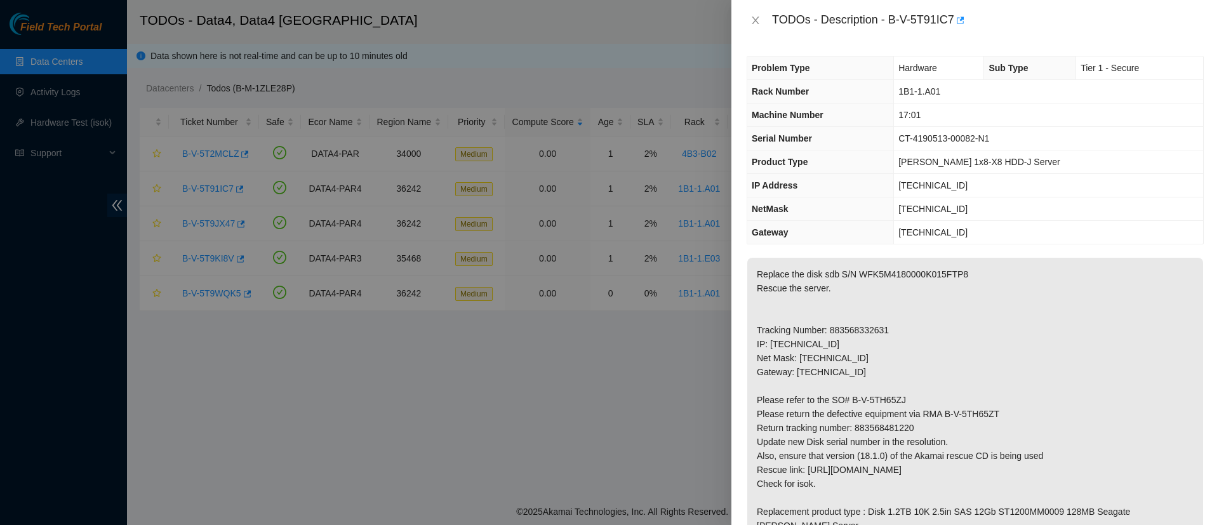
scroll to position [550, 0]
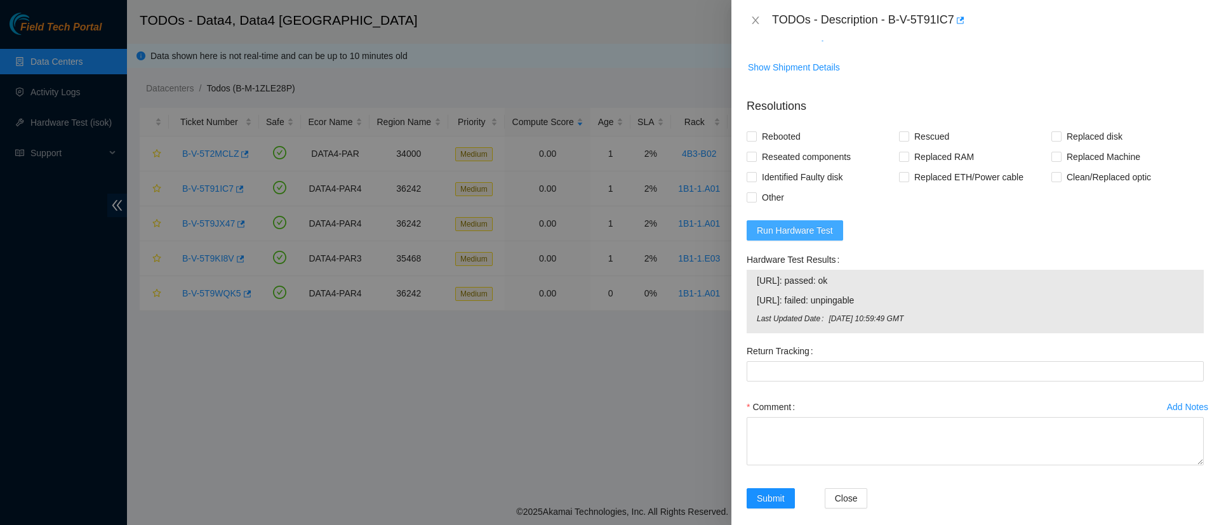
click at [805, 223] on span "Run Hardware Test" at bounding box center [794, 230] width 76 height 14
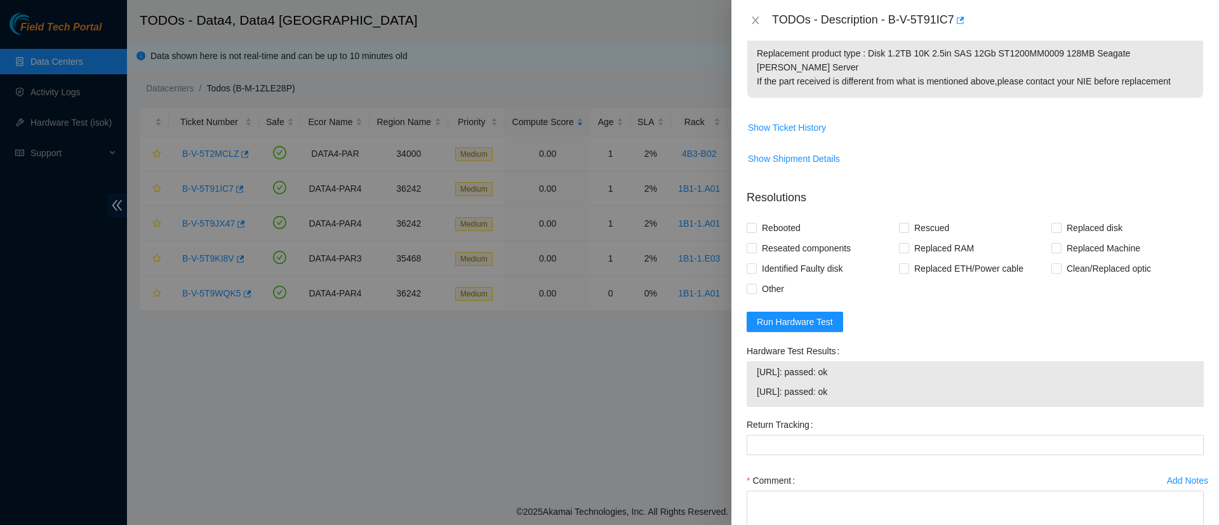
scroll to position [532, 0]
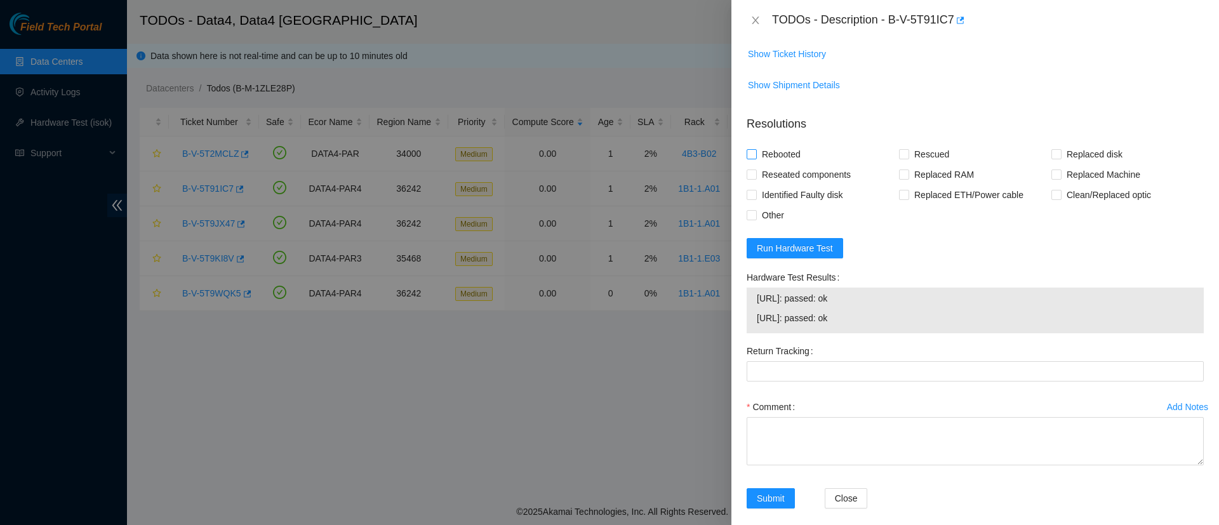
click at [748, 149] on input "Rebooted" at bounding box center [750, 153] width 9 height 9
checkbox input "true"
drag, startPoint x: 891, startPoint y: 142, endPoint x: 869, endPoint y: 123, distance: 28.8
click at [869, 123] on form "Resolutions Rebooted Rescued Replaced disk Reseated components Replaced RAM Rep…" at bounding box center [974, 314] width 457 height 418
click at [899, 149] on input "Rescued" at bounding box center [903, 153] width 9 height 9
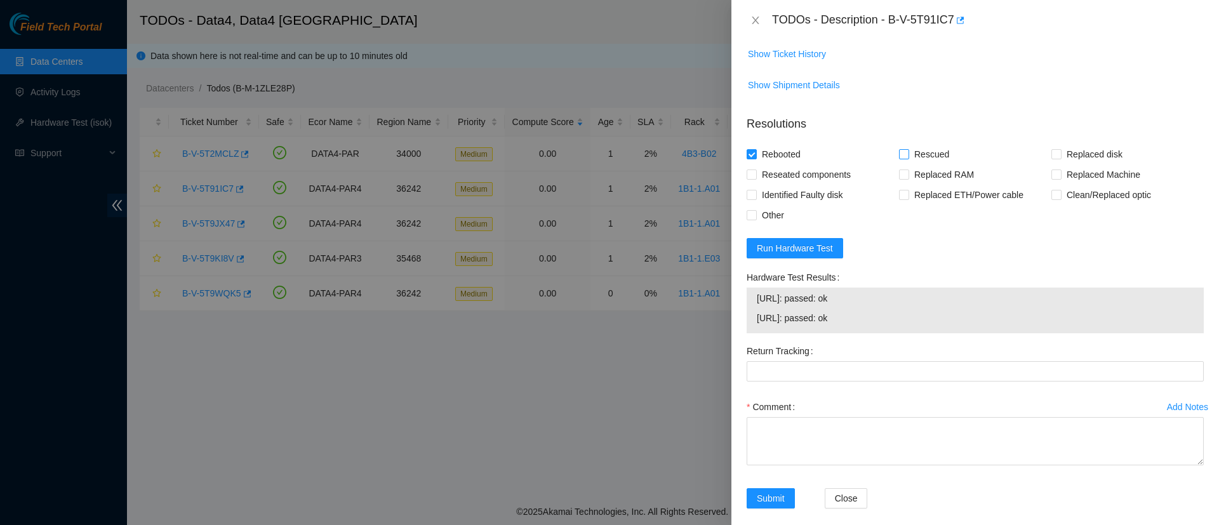
checkbox input "true"
click at [1061, 144] on span "Replaced disk" at bounding box center [1094, 154] width 66 height 20
click at [1052, 149] on input "Replaced disk" at bounding box center [1055, 153] width 9 height 9
checkbox input "true"
click at [789, 361] on Tracking "Return Tracking" at bounding box center [974, 371] width 457 height 20
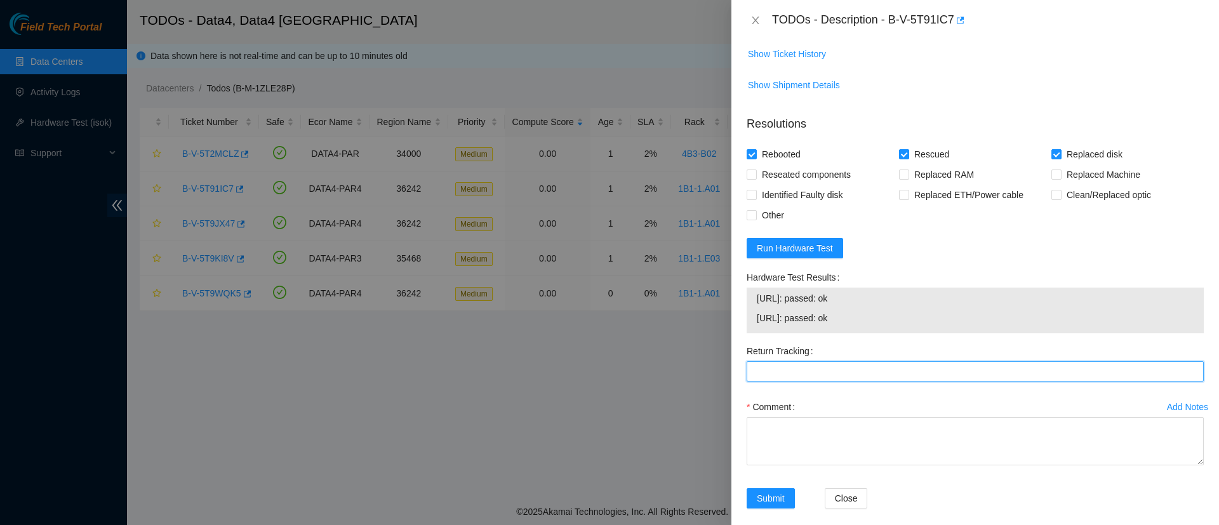
paste Tracking "883568481220"
type Tracking "883568481220"
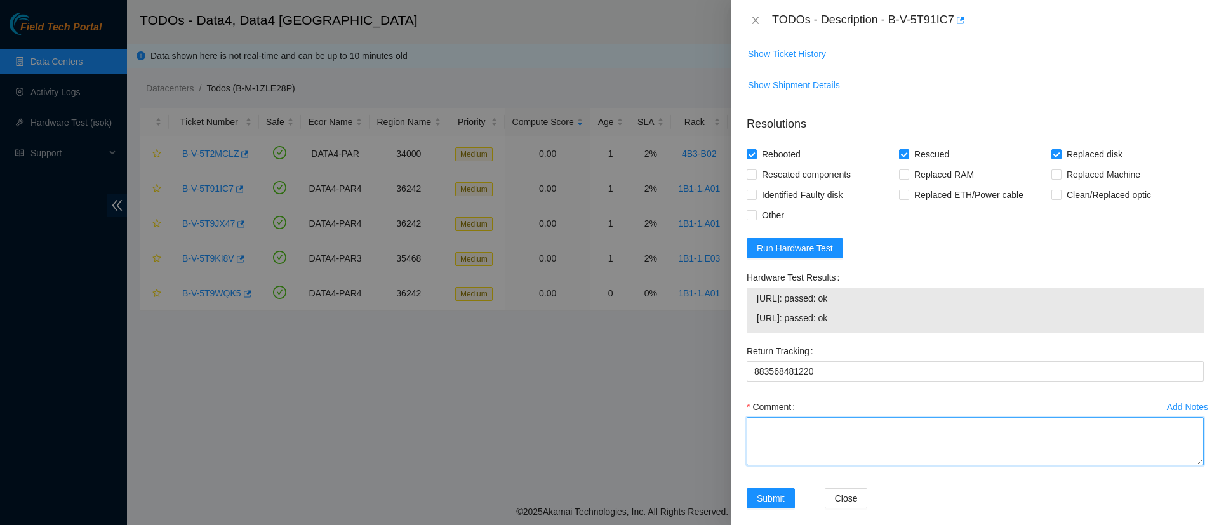
click at [825, 426] on textarea "Comment" at bounding box center [974, 441] width 457 height 48
paste textarea "WFK5M4180000K015FTP8"
paste textarea "WFKA7XBJ"
type textarea "Replaced WFK5M4180000K015FTP8 with WFKA7XBJ"
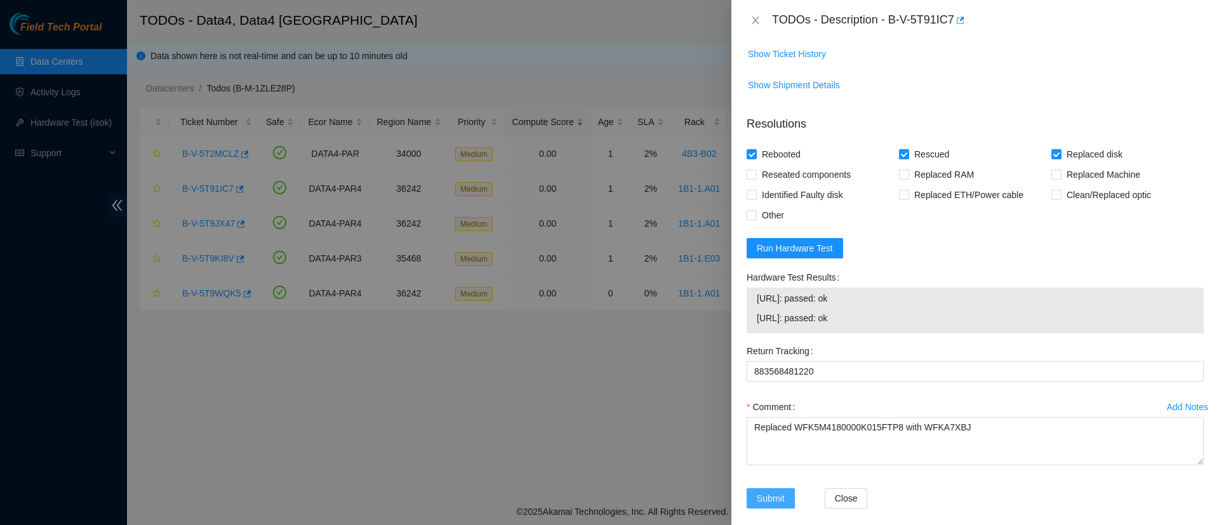
click at [772, 491] on span "Submit" at bounding box center [770, 498] width 28 height 14
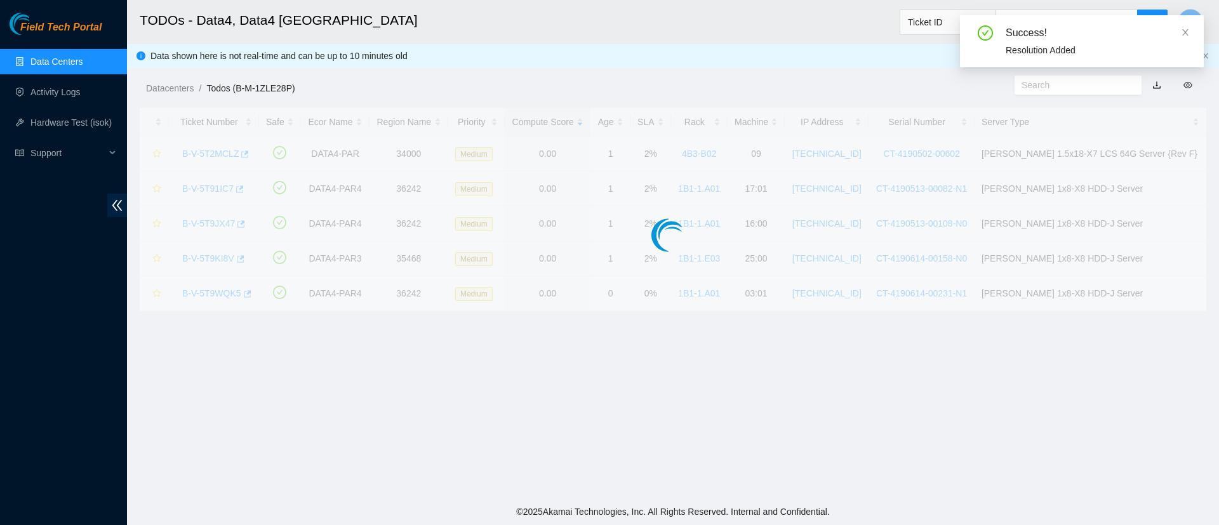
scroll to position [299, 0]
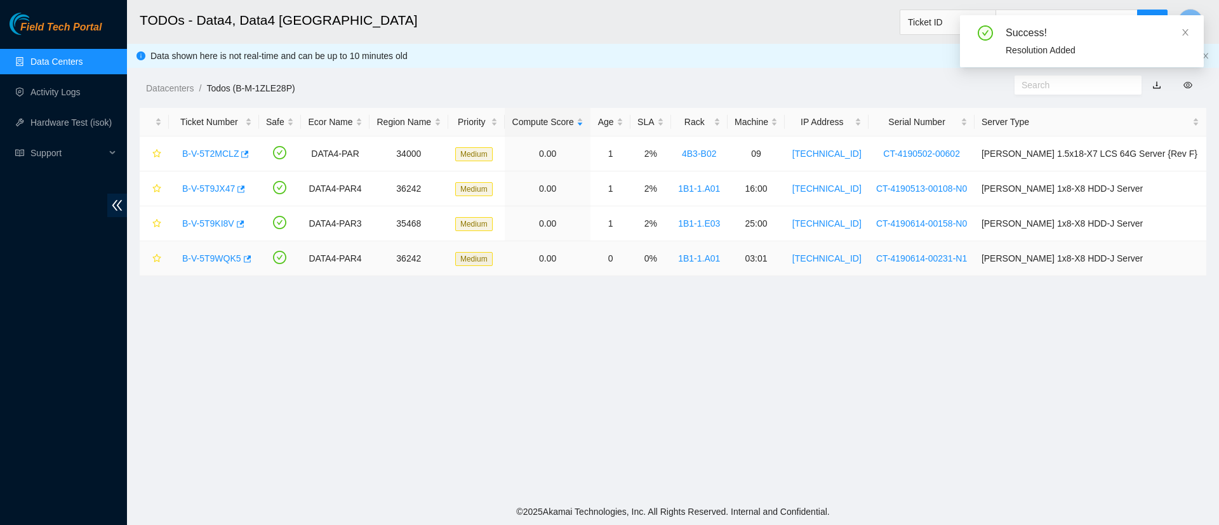
click at [206, 257] on link "B-V-5T9WQK5" at bounding box center [211, 258] width 59 height 10
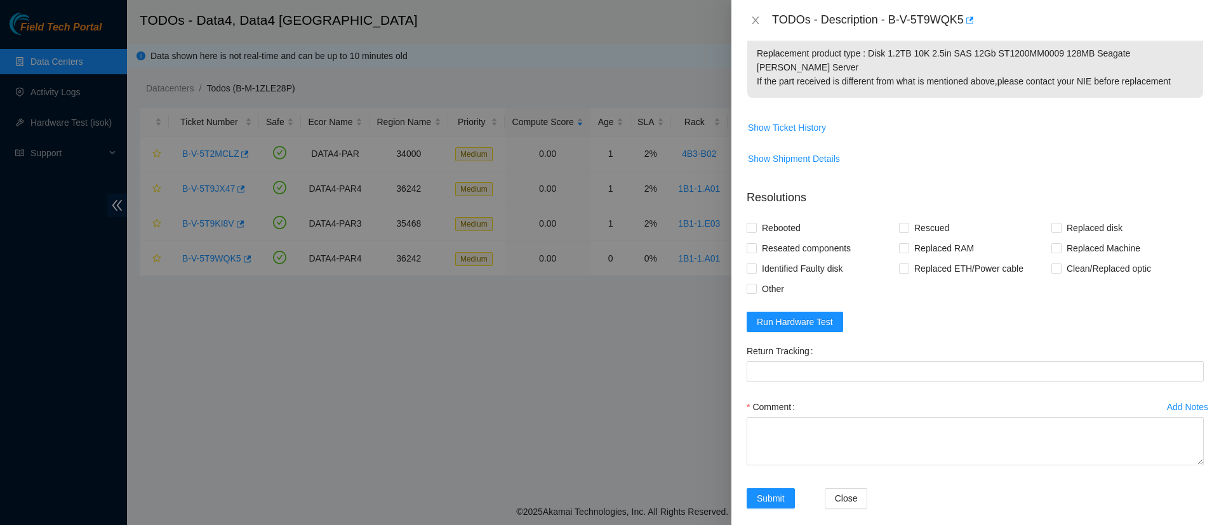
scroll to position [0, 0]
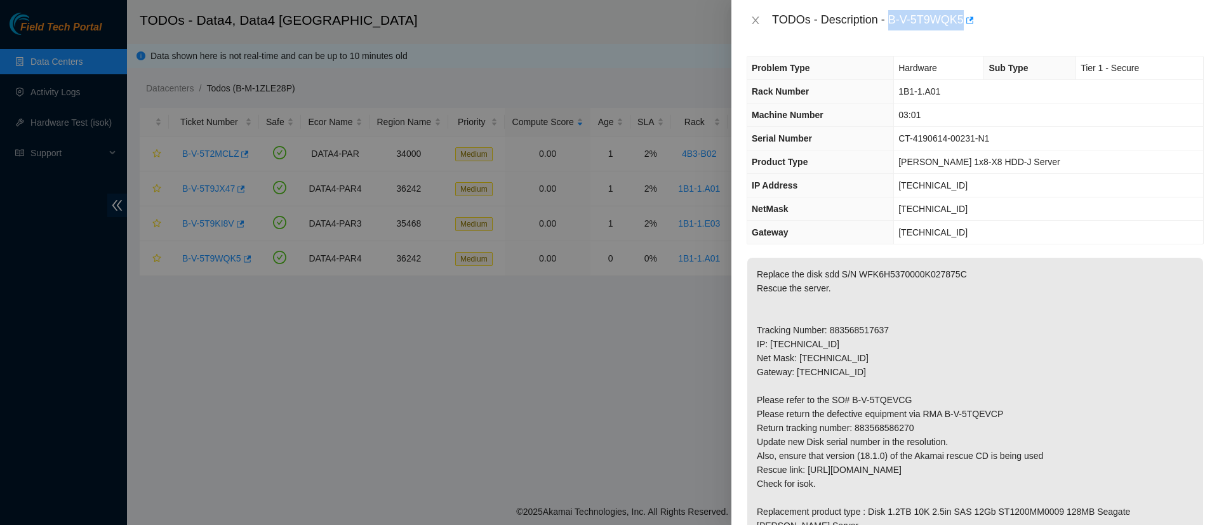
drag, startPoint x: 889, startPoint y: 14, endPoint x: 961, endPoint y: 17, distance: 73.1
click at [961, 17] on div "TODOs - Description - B-V-5T9WQK5" at bounding box center [988, 20] width 432 height 20
copy div "B-V-5T9WQK5"
click at [895, 276] on p "Replace the disk sdd S/N WFK6H5370000K027875C Rescue the server. Tracking Numbe…" at bounding box center [975, 407] width 456 height 298
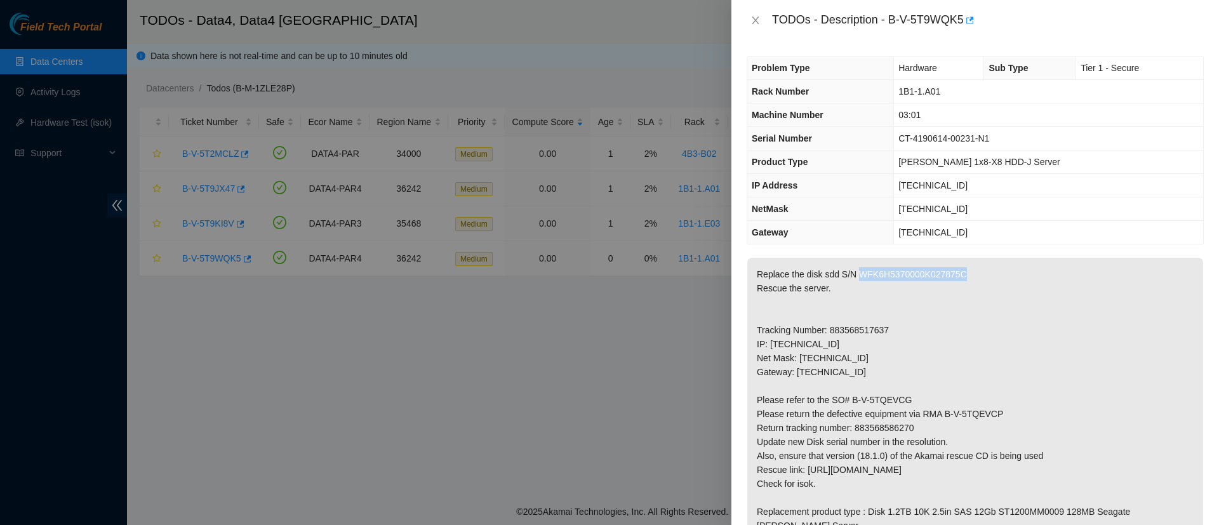
copy p "WFK6H5370000K027875C"
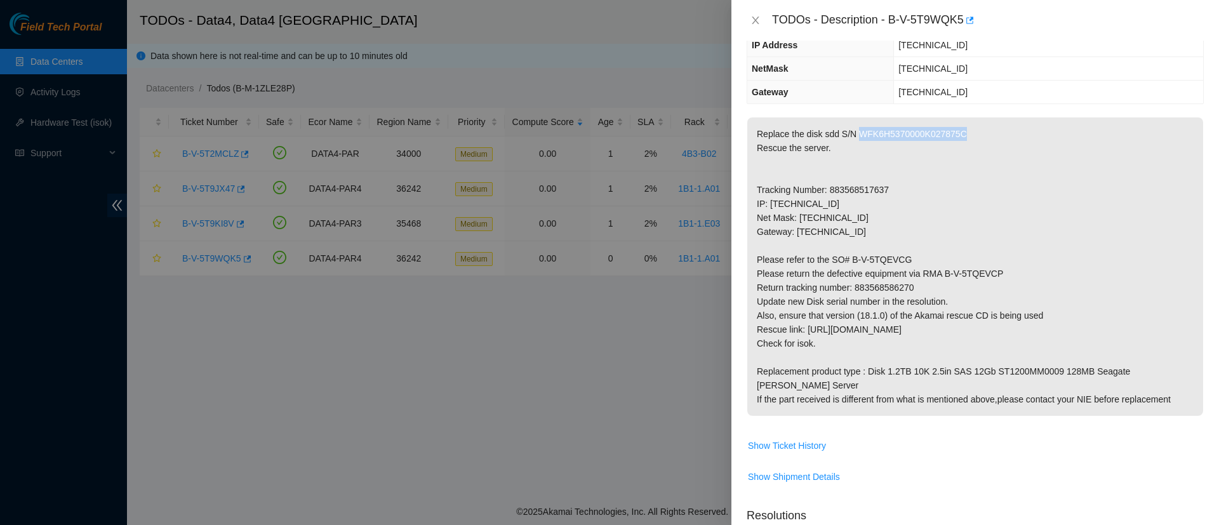
scroll to position [142, 0]
drag, startPoint x: 906, startPoint y: 258, endPoint x: 851, endPoint y: 257, distance: 54.6
click at [851, 257] on p "Replace the disk sdd S/N WFK6H5370000K027875C Rescue the server. Tracking Numbe…" at bounding box center [975, 265] width 456 height 298
copy p "B-V-5TQEVCG"
drag, startPoint x: 998, startPoint y: 270, endPoint x: 943, endPoint y: 268, distance: 54.6
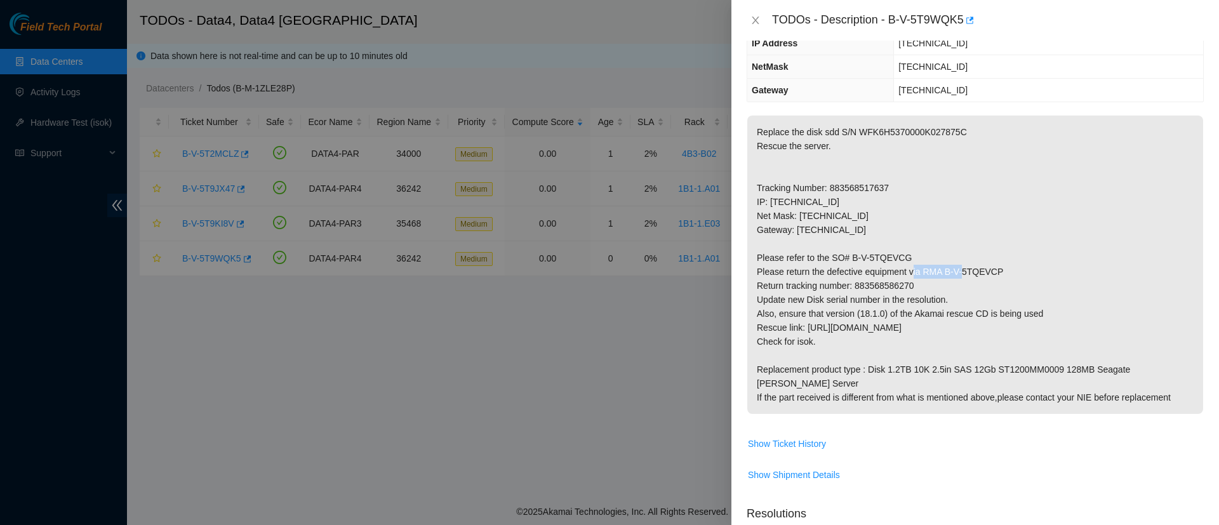
click at [943, 268] on p "Replace the disk sdd S/N WFK6H5370000K027875C Rescue the server. Tracking Numbe…" at bounding box center [975, 265] width 456 height 298
copy p "B-V-5TQEVCP"
click at [866, 285] on p "Replace the disk sdd S/N WFK6H5370000K027875C Rescue the server. Tracking Numbe…" at bounding box center [975, 265] width 456 height 298
click at [756, 17] on icon "close" at bounding box center [755, 20] width 10 height 10
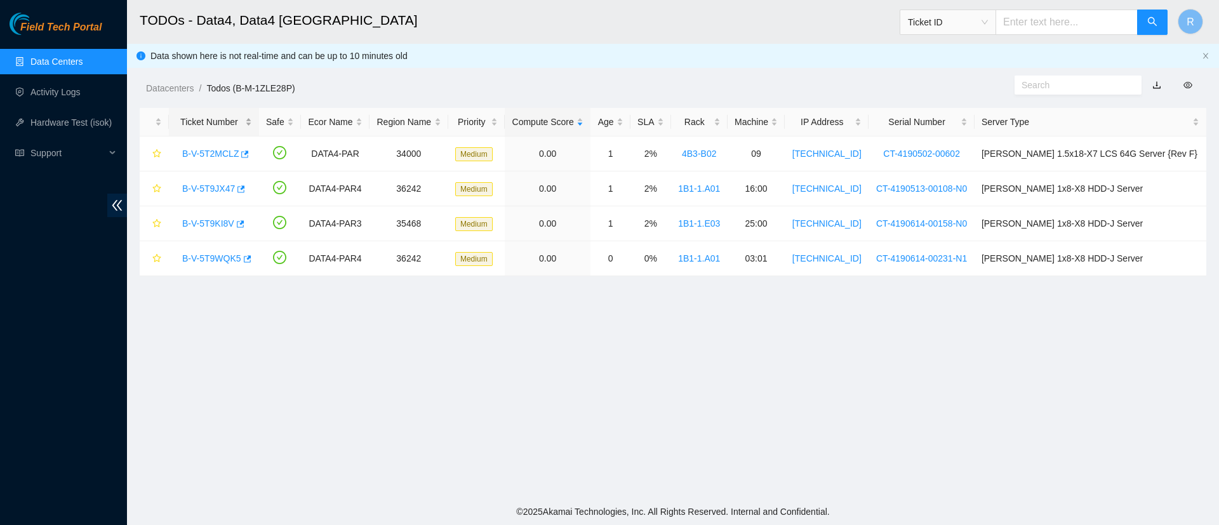
scroll to position [198, 0]
click at [202, 254] on link "B-V-5T9WQK5" at bounding box center [211, 258] width 59 height 10
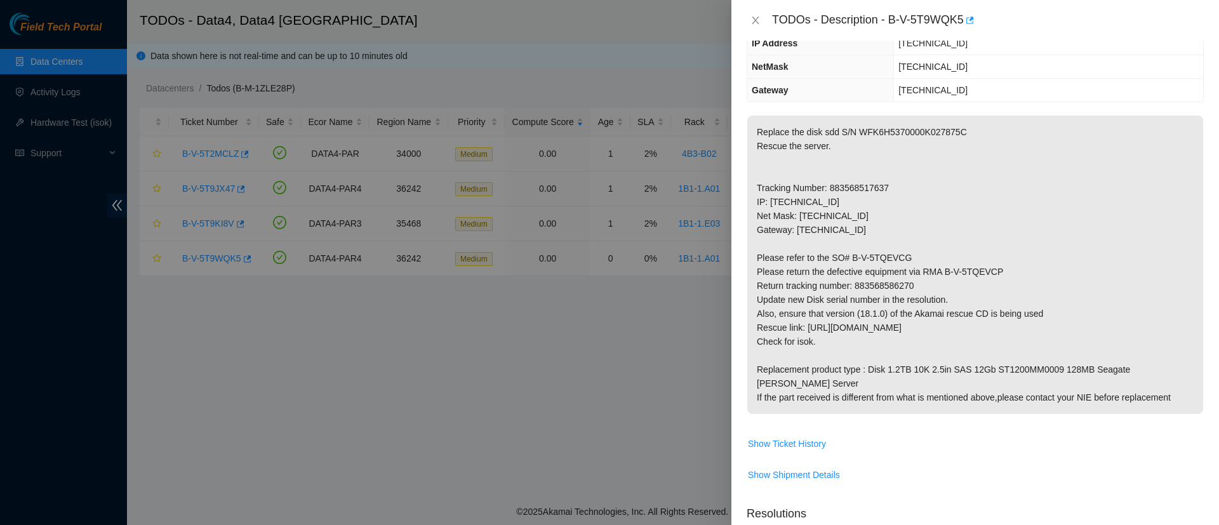
scroll to position [0, 0]
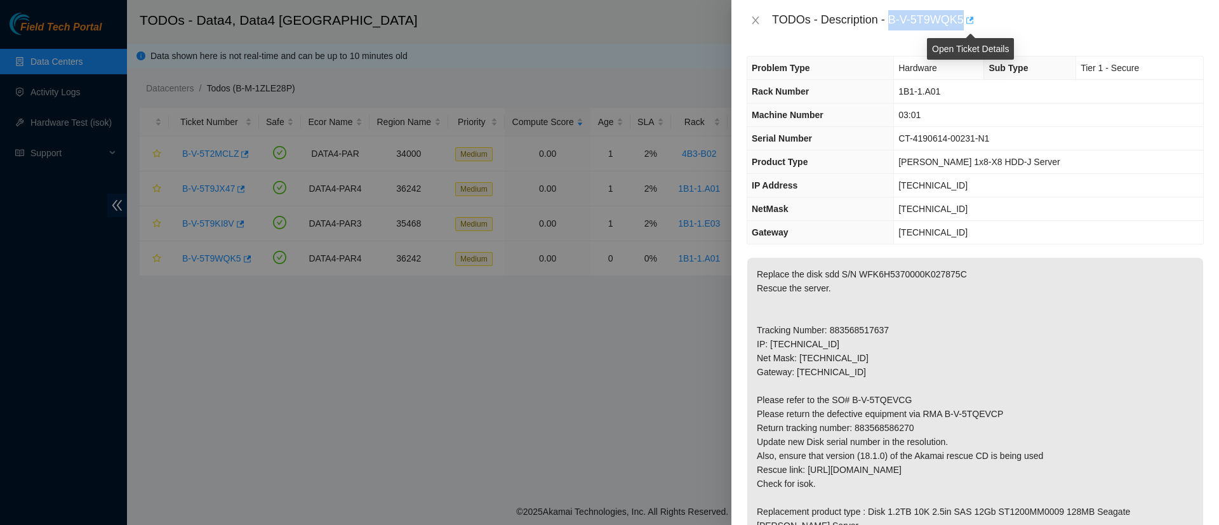
drag, startPoint x: 888, startPoint y: 17, endPoint x: 965, endPoint y: 15, distance: 76.8
click at [965, 15] on div "TODOs - Description - B-V-5T9WQK5" at bounding box center [988, 20] width 432 height 20
click at [755, 18] on icon "close" at bounding box center [755, 20] width 10 height 10
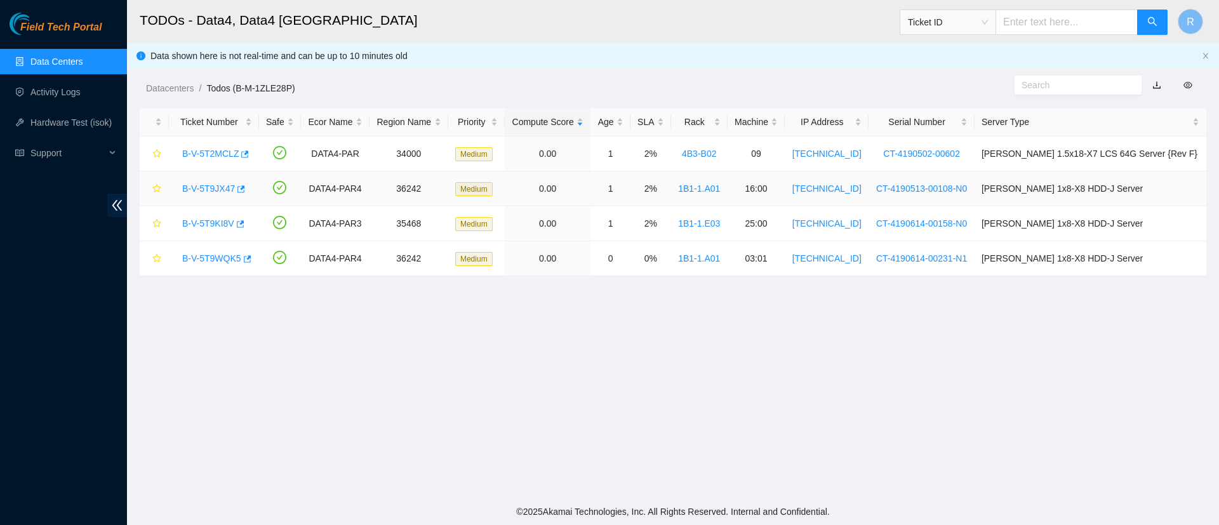
click at [217, 185] on link "B-V-5T9JX47" at bounding box center [208, 188] width 53 height 10
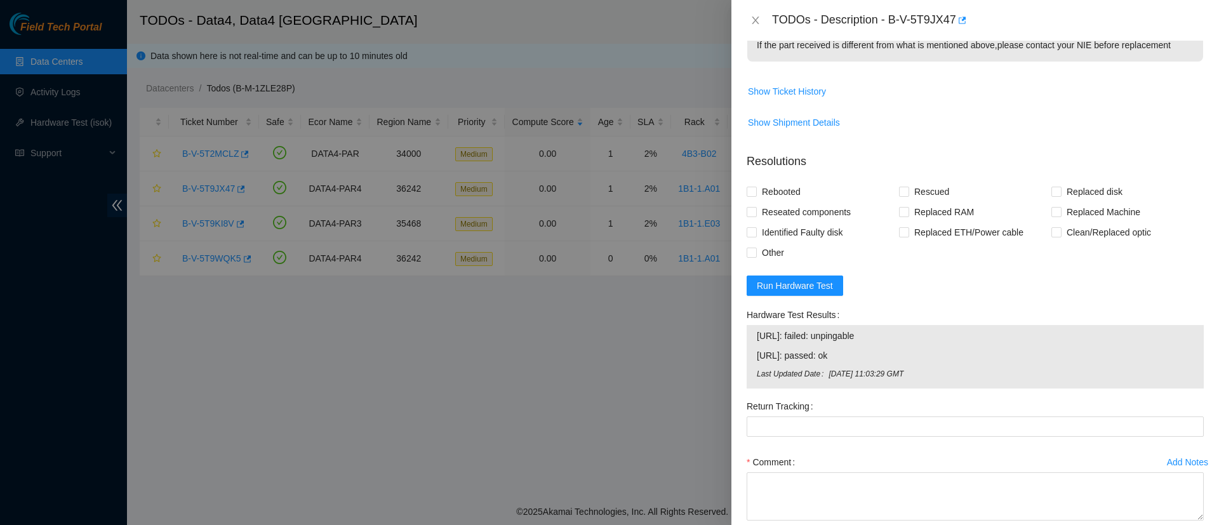
scroll to position [550, 0]
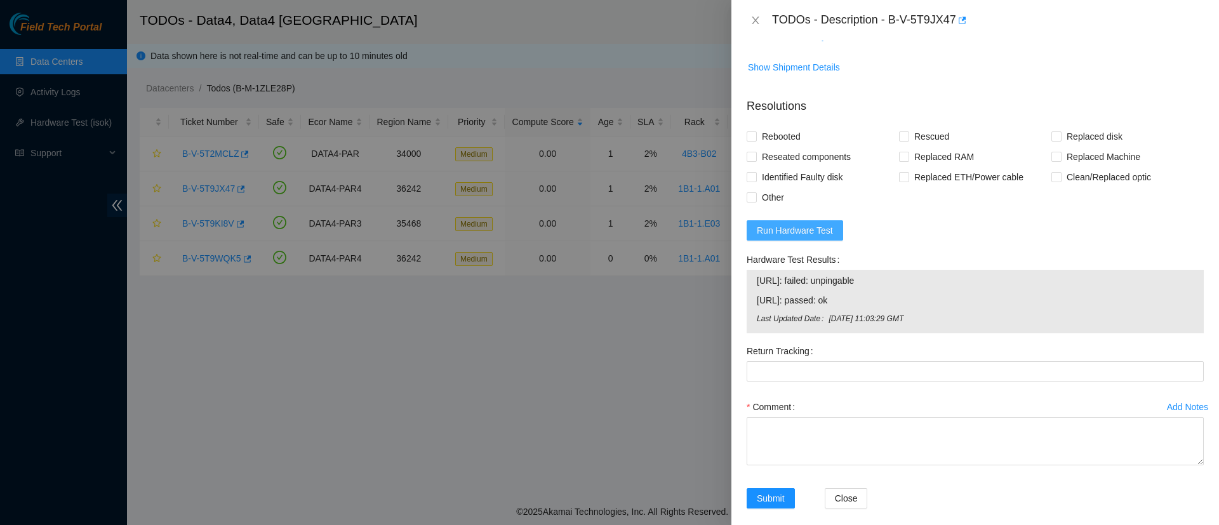
click at [808, 223] on span "Run Hardware Test" at bounding box center [794, 230] width 76 height 14
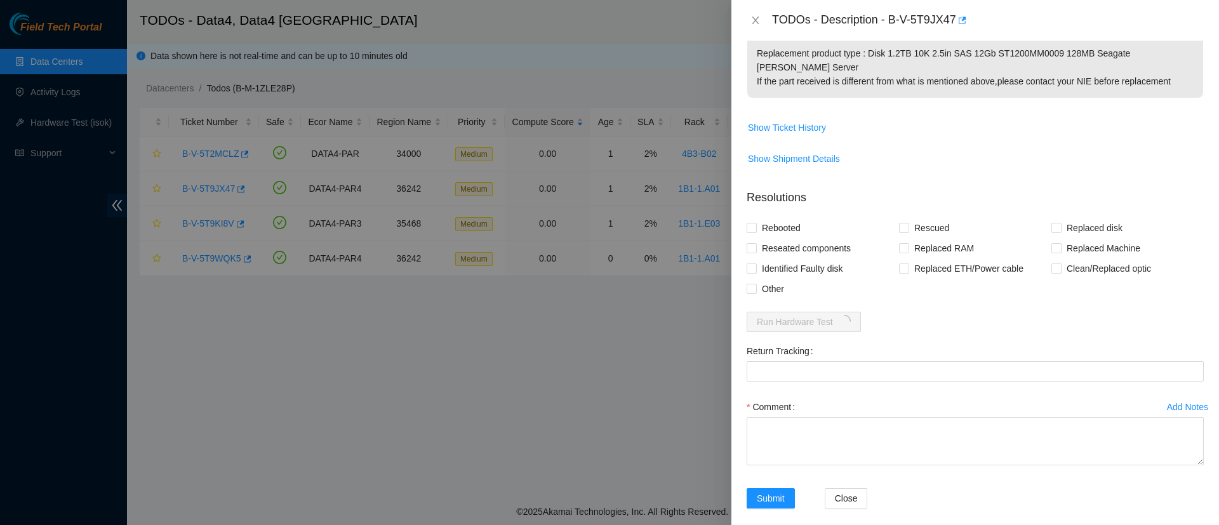
scroll to position [532, 0]
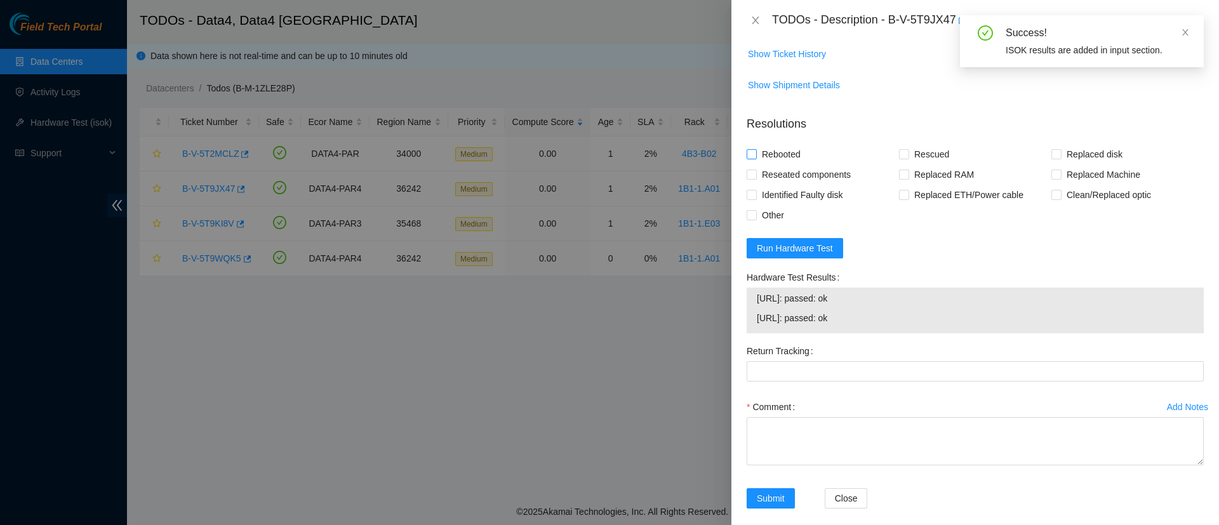
click at [748, 149] on input "Rebooted" at bounding box center [750, 153] width 9 height 9
checkbox input "true"
click at [901, 149] on input "Rescued" at bounding box center [903, 153] width 9 height 9
checkbox input "true"
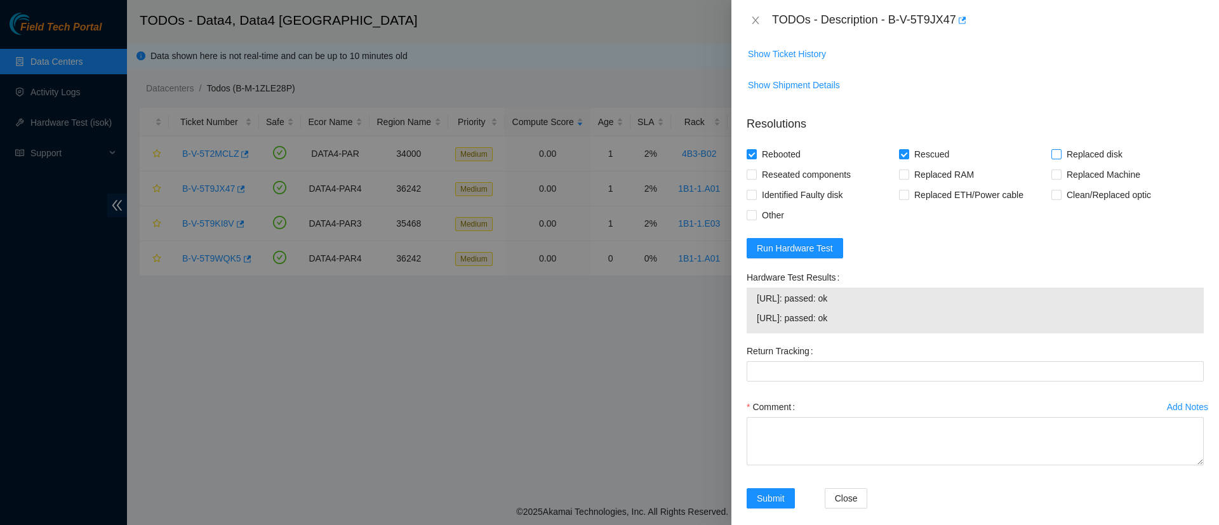
click at [1061, 144] on span "Replaced disk" at bounding box center [1094, 154] width 66 height 20
click at [1052, 149] on input "Replaced disk" at bounding box center [1055, 153] width 9 height 9
checkbox input "true"
click at [857, 361] on Tracking "Return Tracking" at bounding box center [974, 371] width 457 height 20
paste Tracking "883568466172"
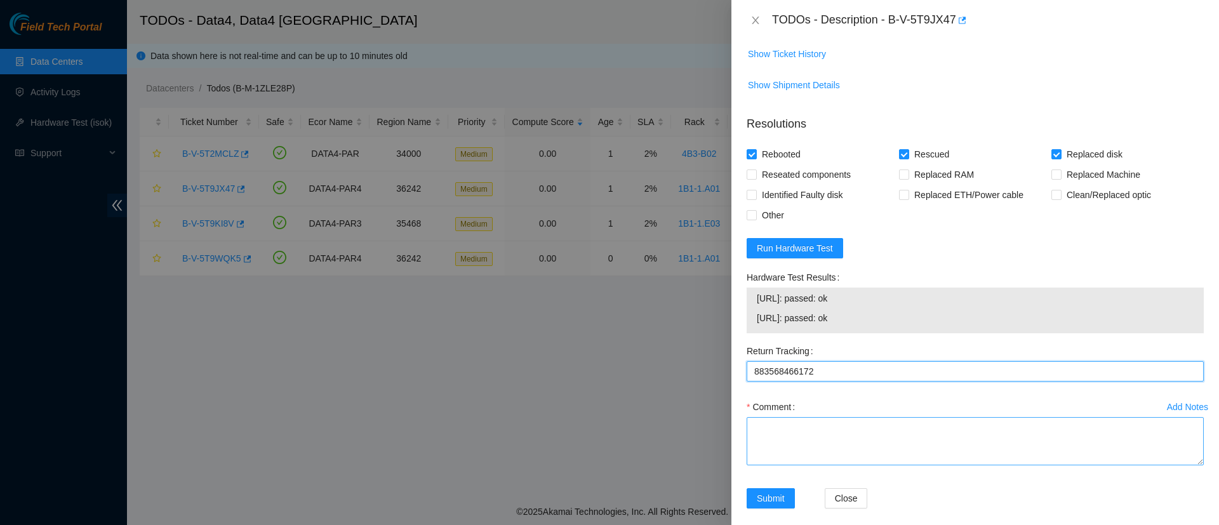
type Tracking "883568466172"
click at [773, 423] on textarea "Comment" at bounding box center [974, 441] width 457 height 48
paste textarea "WFK135J90000E846D9XS"
paste textarea "WFKA9LMQ"
type textarea "Replaced WFK135J90000E846D9XS with WFKA9LMQ"
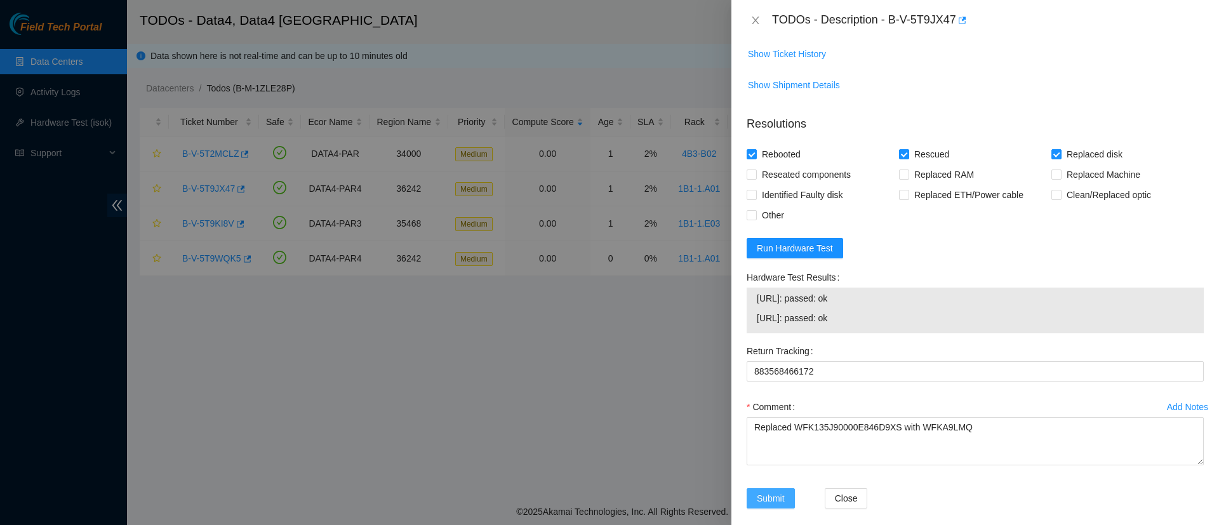
click at [770, 491] on span "Submit" at bounding box center [770, 498] width 28 height 14
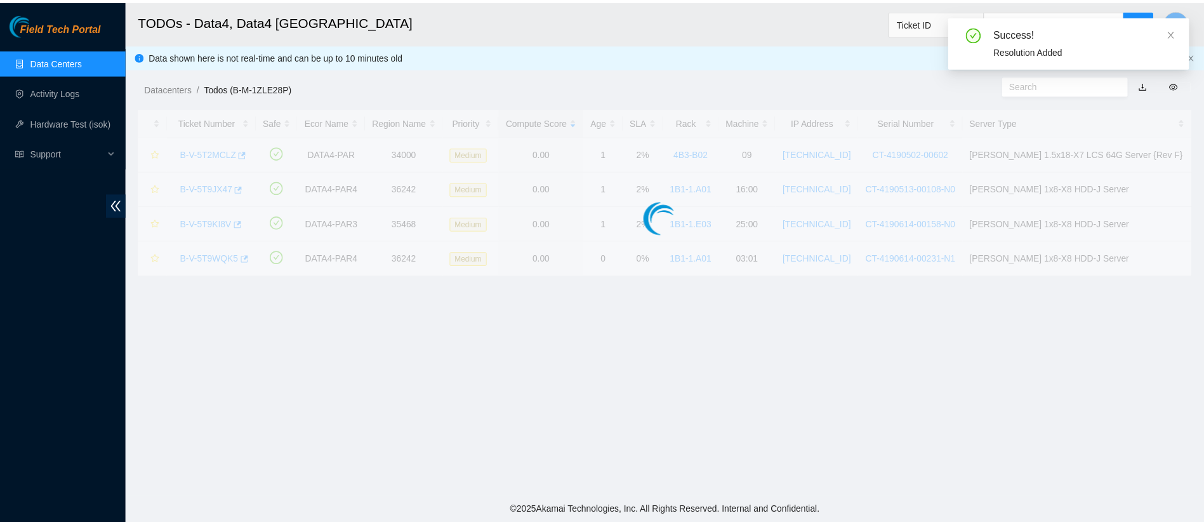
scroll to position [299, 0]
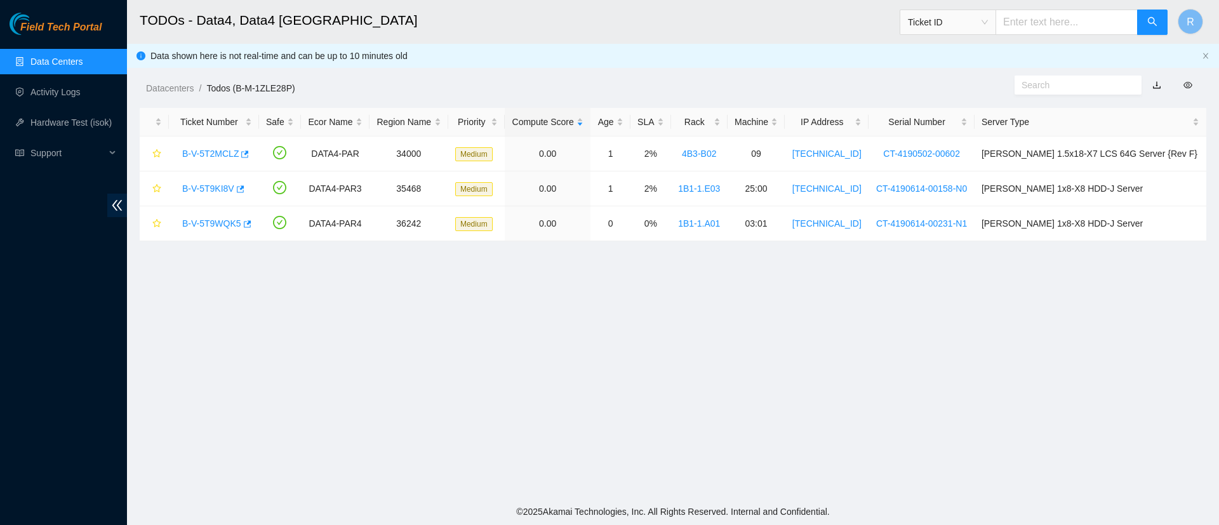
click at [58, 57] on link "Data Centers" at bounding box center [56, 61] width 52 height 10
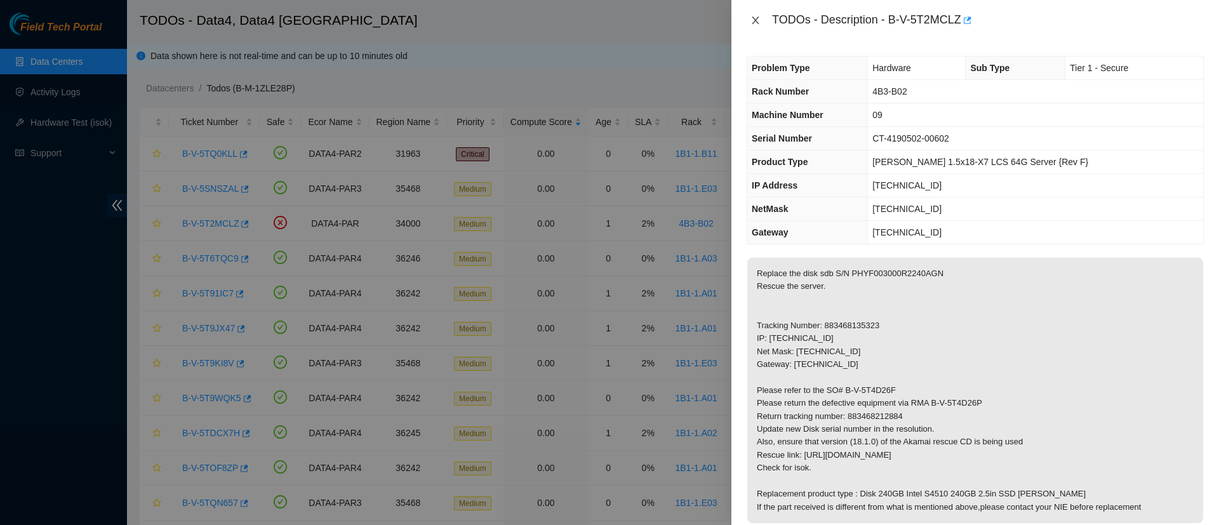
click at [758, 17] on icon "close" at bounding box center [754, 21] width 7 height 8
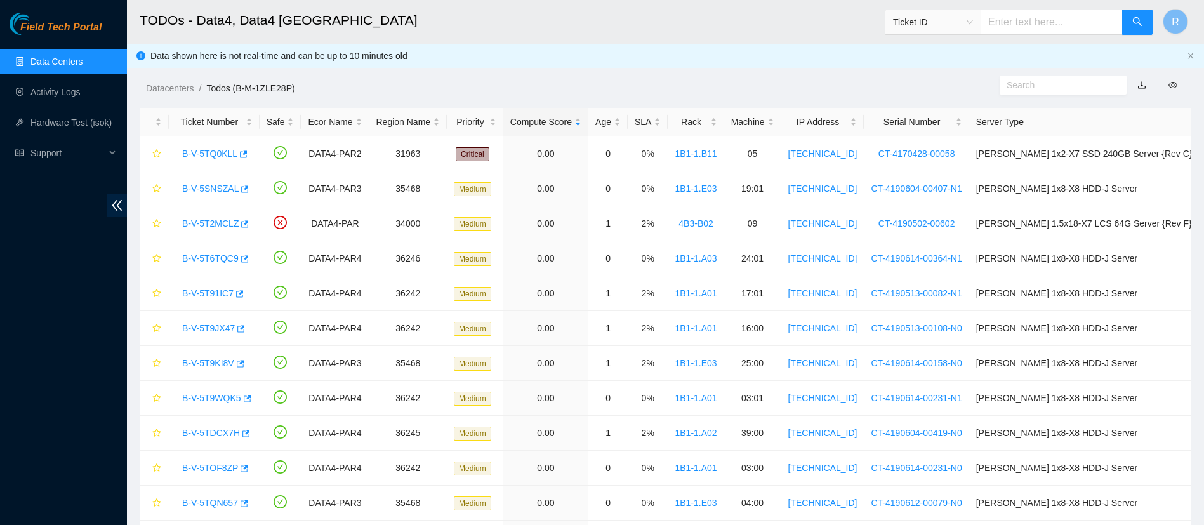
click at [76, 59] on link "Data Centers" at bounding box center [56, 61] width 52 height 10
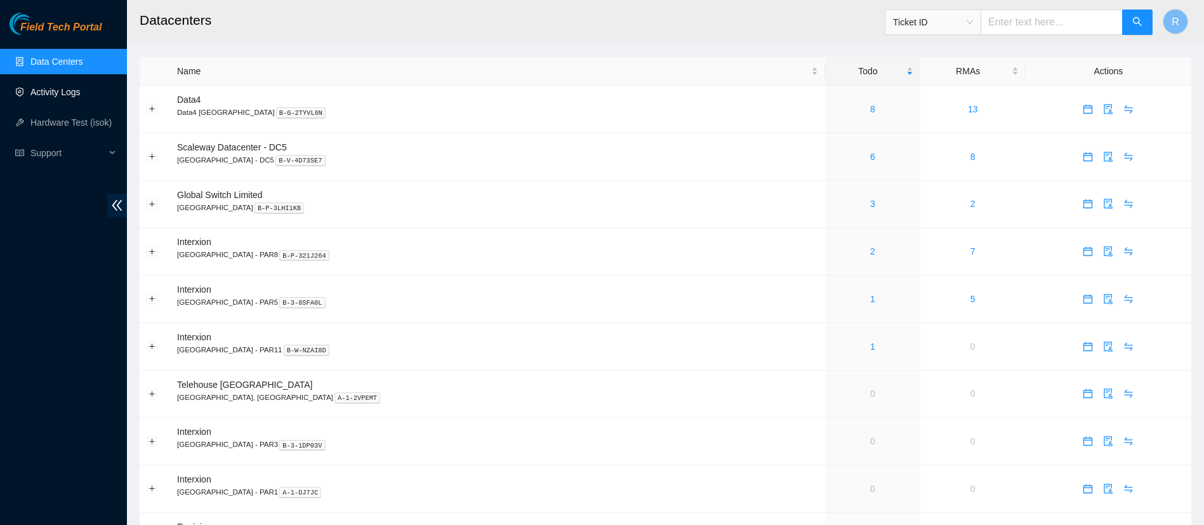
click at [81, 95] on link "Activity Logs" at bounding box center [55, 92] width 50 height 10
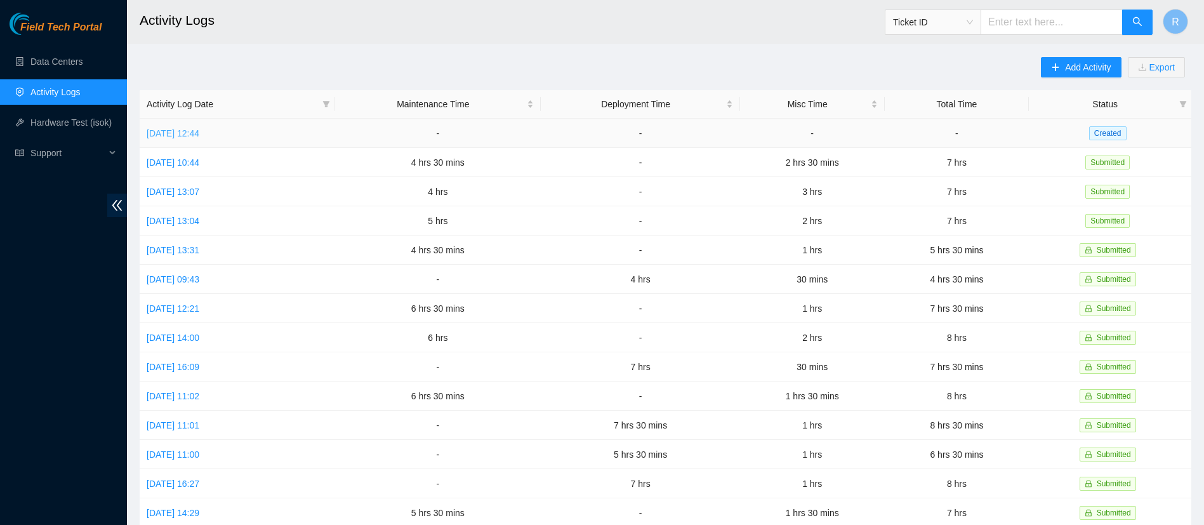
click at [199, 129] on link "[DATE] 12:44" at bounding box center [173, 133] width 53 height 10
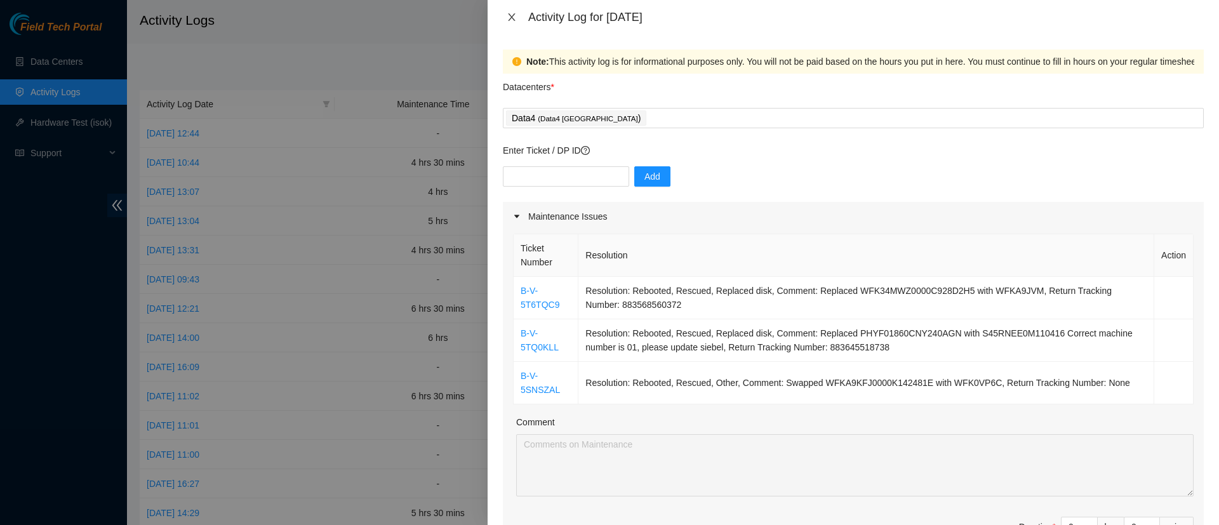
click at [510, 17] on icon "close" at bounding box center [511, 17] width 10 height 10
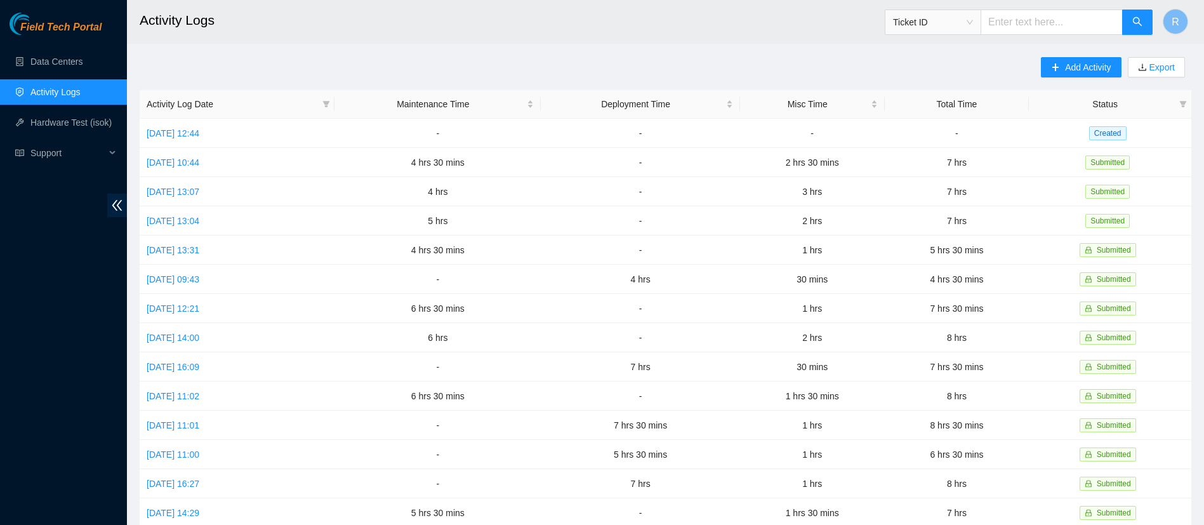
click at [71, 88] on link "Activity Logs" at bounding box center [55, 92] width 50 height 10
click at [199, 130] on link "[DATE] 12:44" at bounding box center [173, 133] width 53 height 10
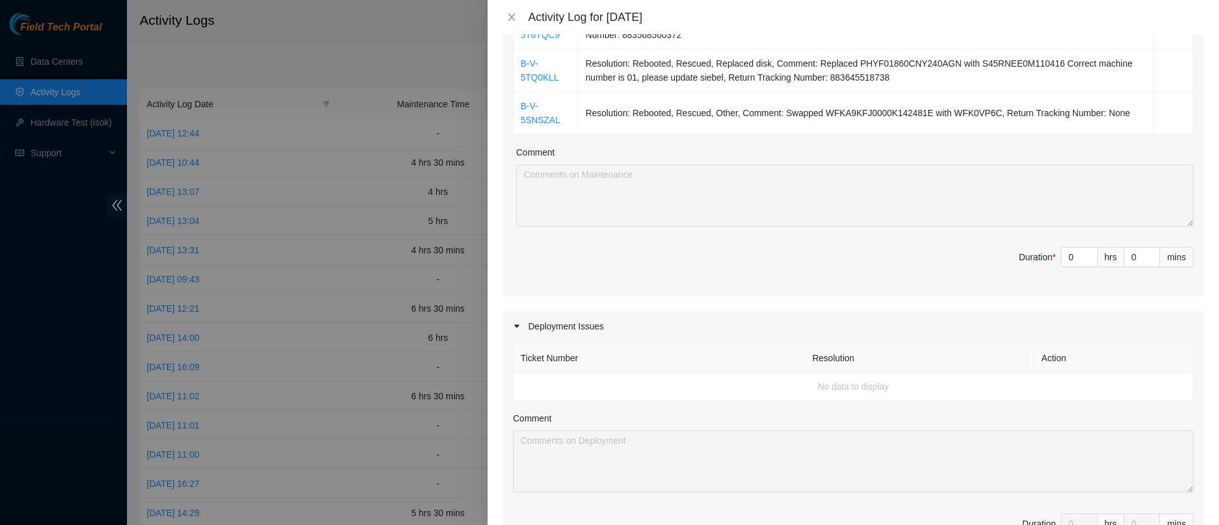
scroll to position [274, 0]
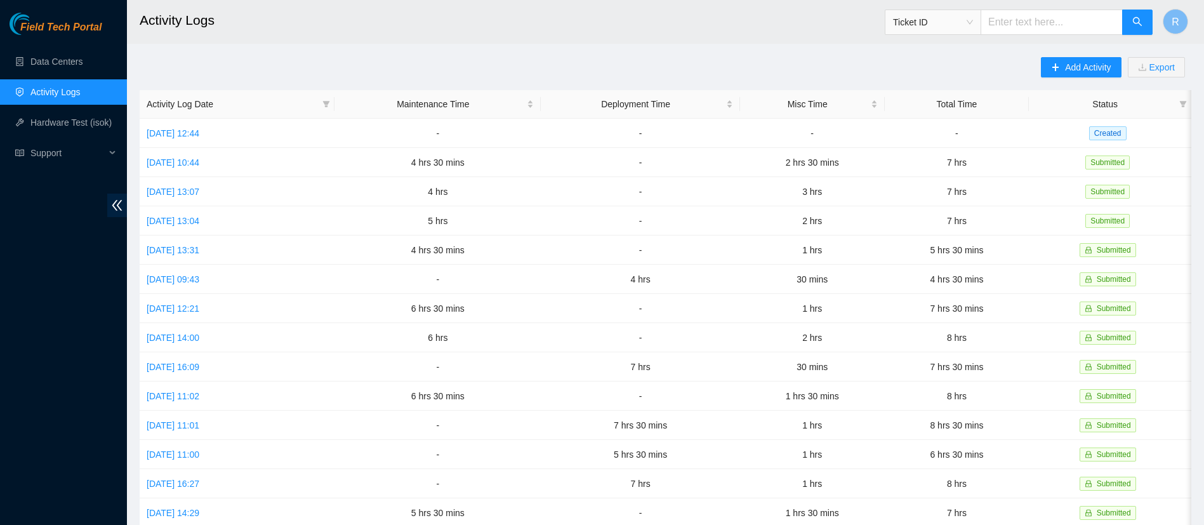
click at [47, 89] on link "Activity Logs" at bounding box center [55, 92] width 50 height 10
click at [199, 131] on link "[DATE] 12:44" at bounding box center [173, 133] width 53 height 10
click at [684, 308] on td "-" at bounding box center [640, 308] width 199 height 29
